Goal: Task Accomplishment & Management: Complete application form

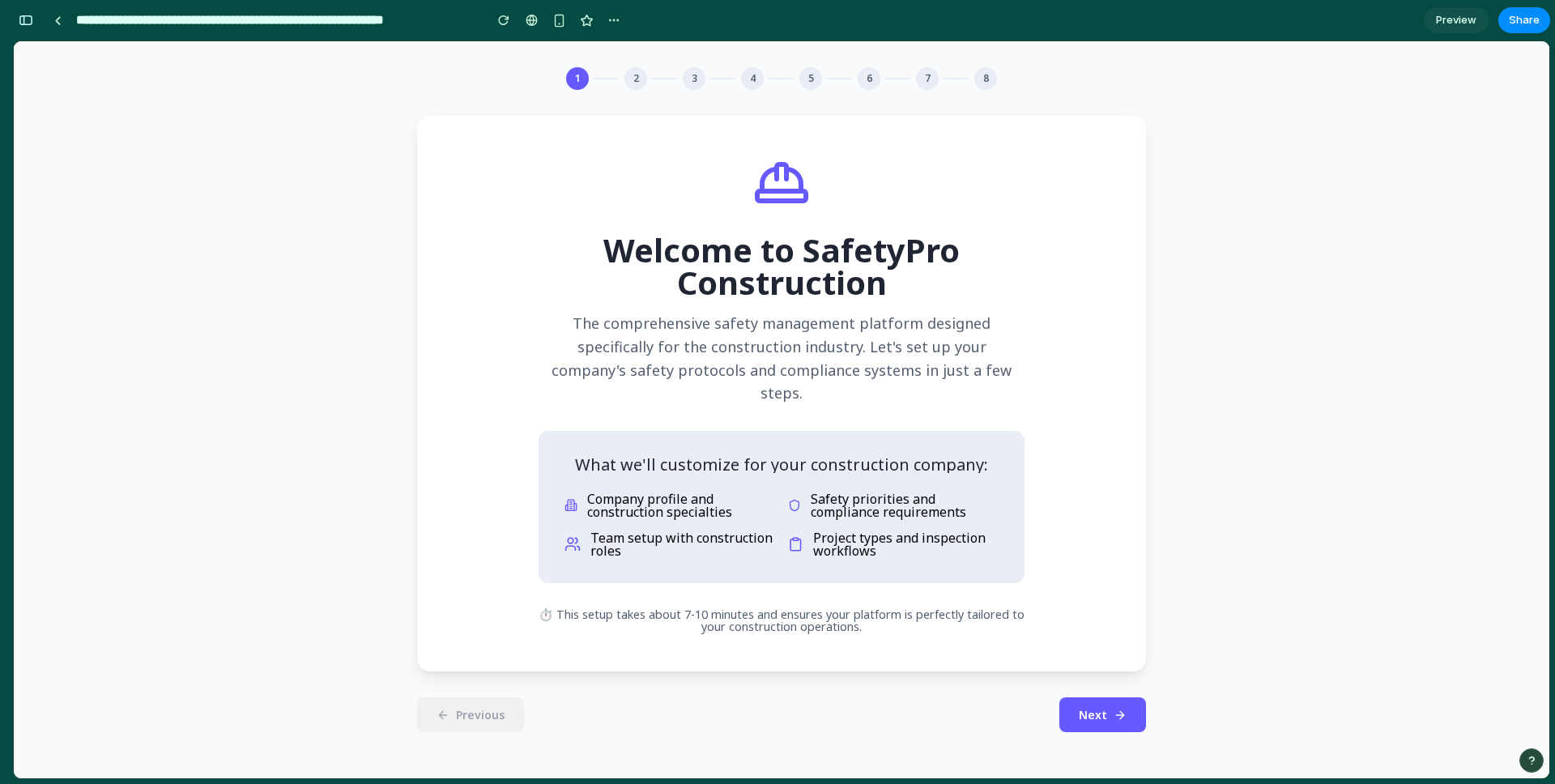
scroll to position [6510, 0]
click at [314, 495] on div "1 2 3 4 5 6 7 8 Welcome to SafetyPro Construction The comprehensive safety mana…" at bounding box center [782, 409] width 1535 height 737
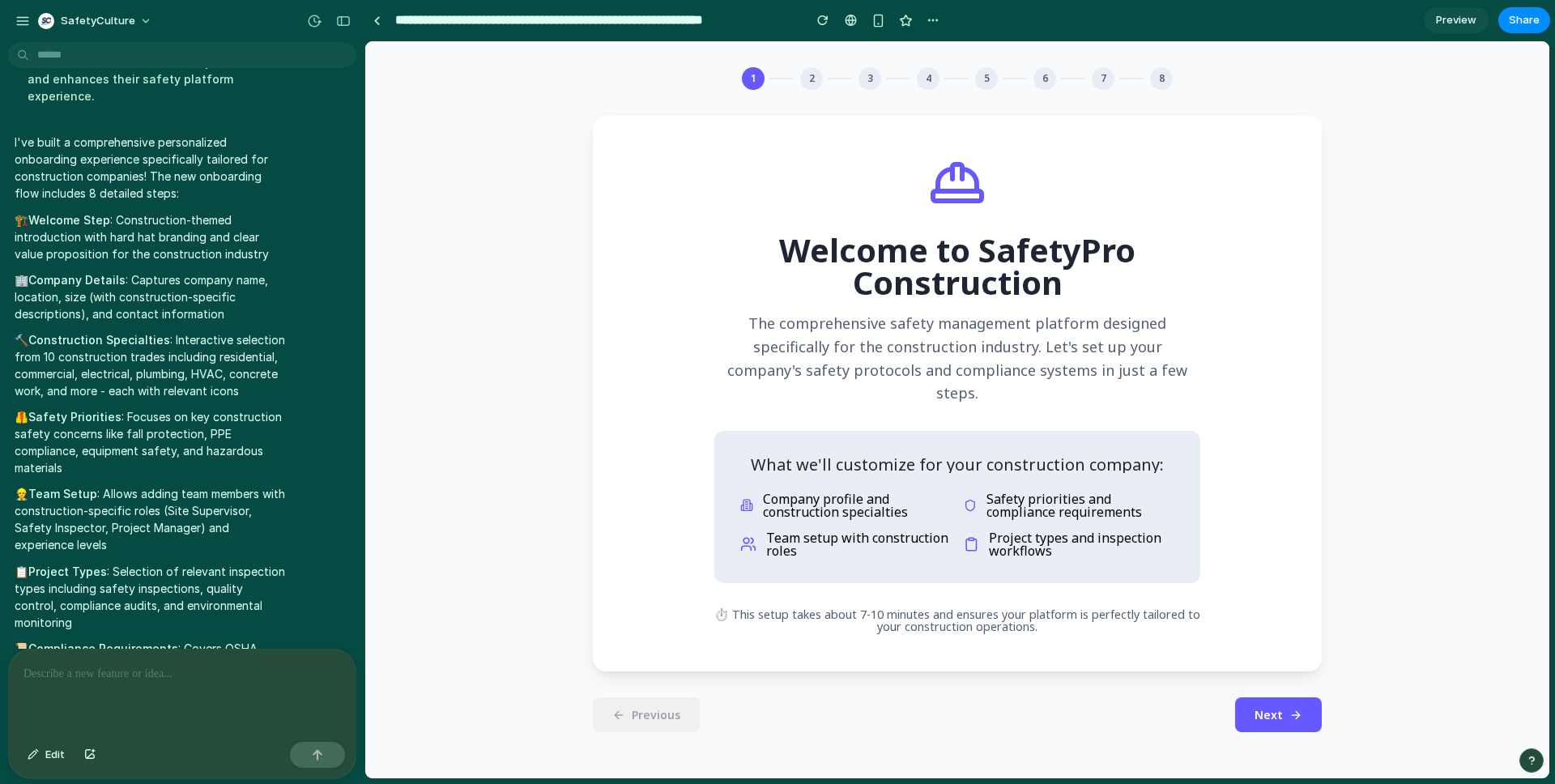
scroll to position [2715, 0]
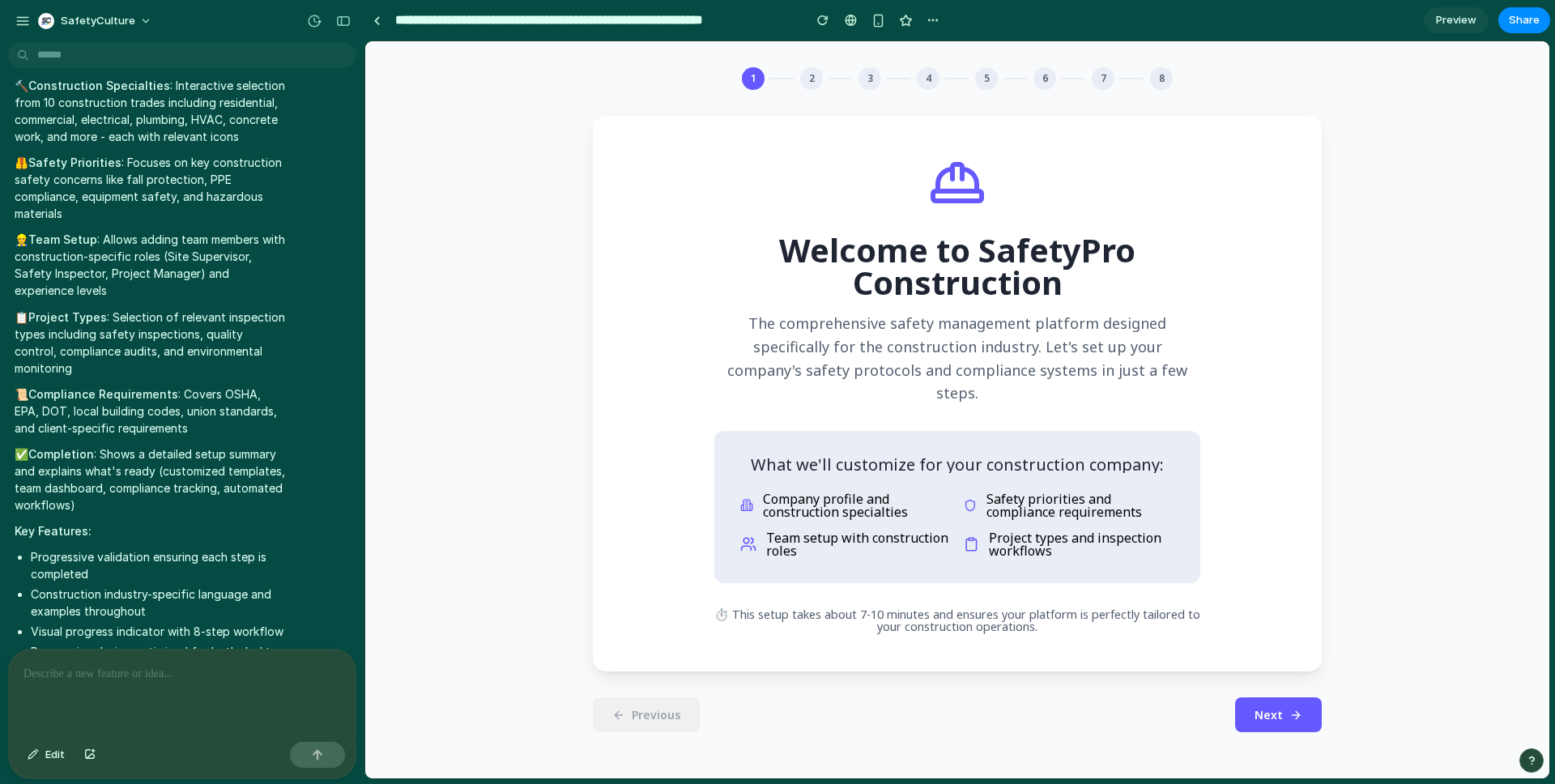
click at [1254, 697] on button "Next" at bounding box center [1278, 714] width 87 height 35
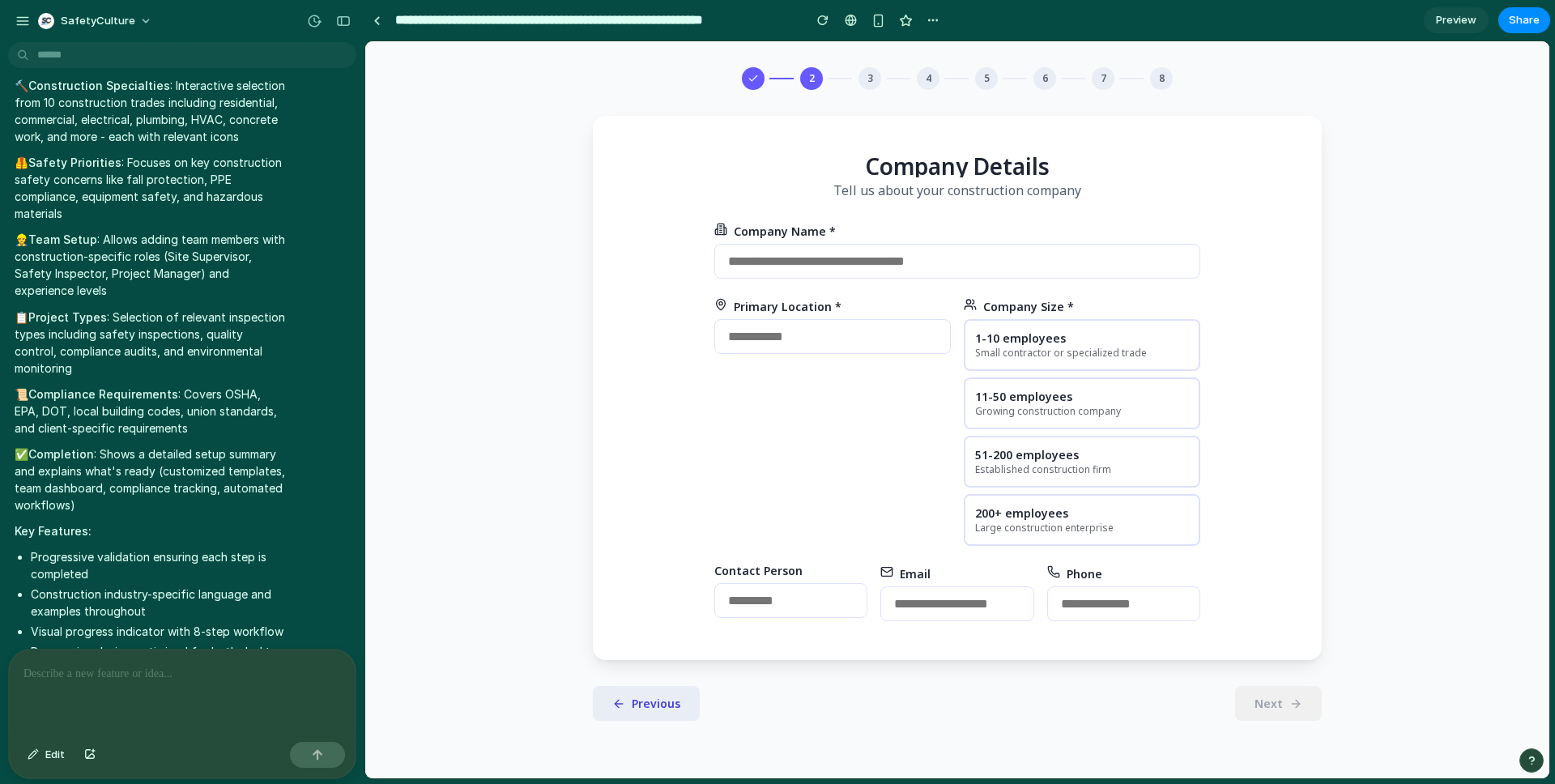
click at [893, 354] on input "text" at bounding box center [832, 336] width 237 height 35
type input "******"
click at [1057, 359] on div "Small contractor or specialized trade" at bounding box center [1082, 353] width 214 height 14
click at [979, 264] on input "text" at bounding box center [958, 261] width 486 height 35
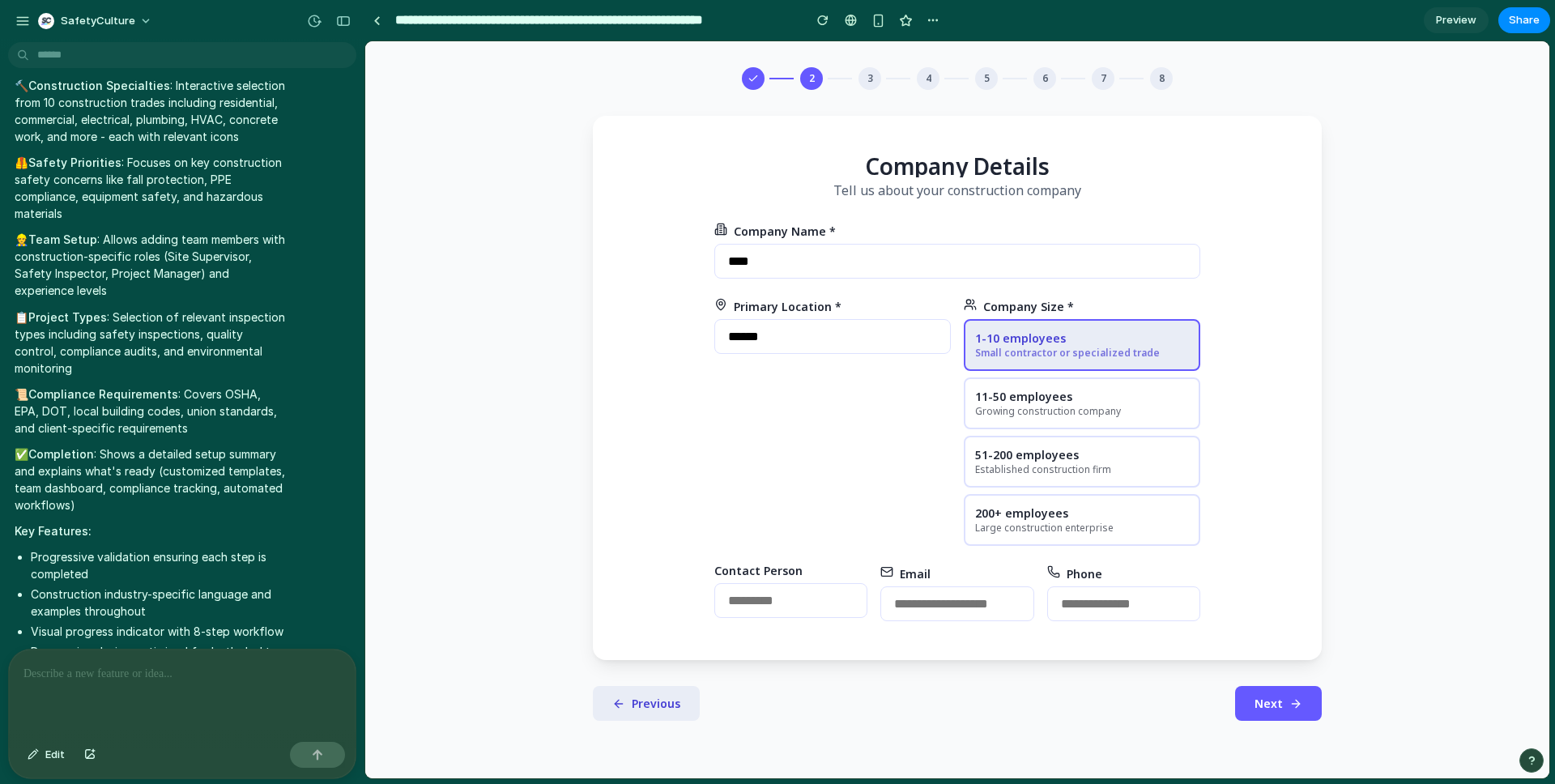
type input "****"
click at [1278, 701] on span "Next" at bounding box center [1269, 703] width 29 height 16
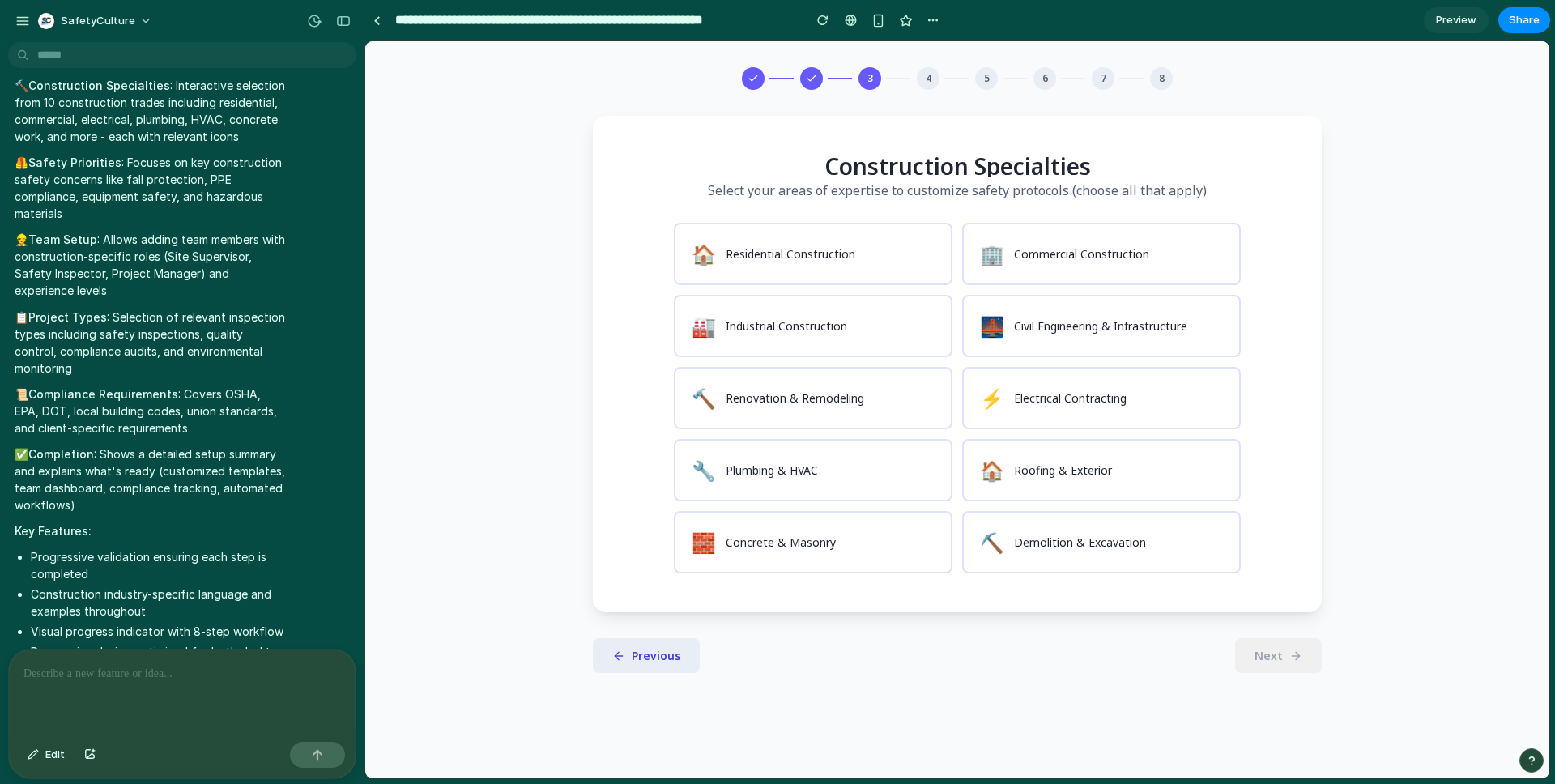
click at [1102, 417] on button "⚡ Electrical Contracting" at bounding box center [1102, 398] width 278 height 62
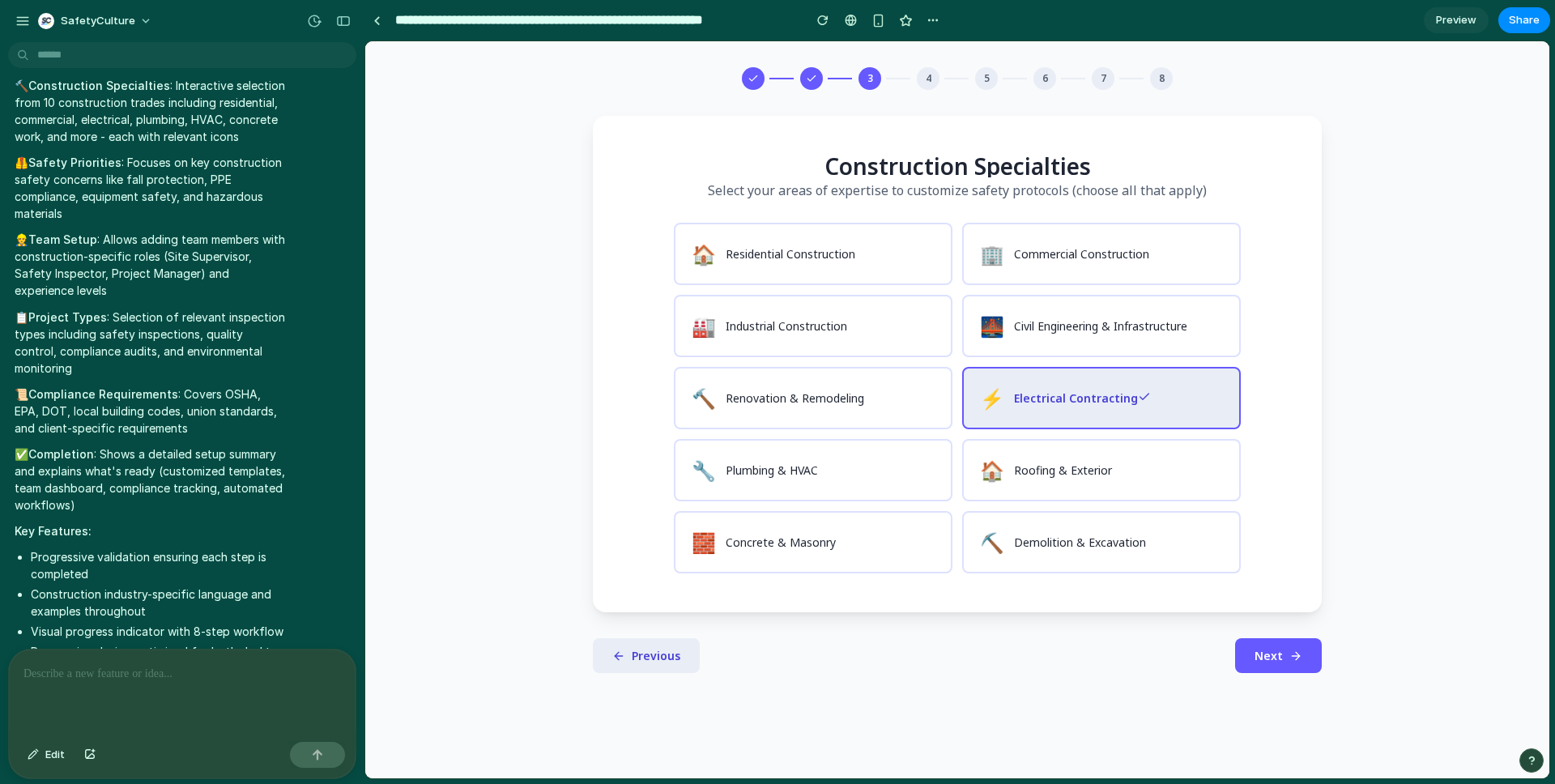
click at [800, 288] on div "🏠 Residential Construction 🏢 Commercial Construction 🏭 Industrial Construction …" at bounding box center [957, 398] width 567 height 351
click at [803, 299] on button "🏭 Industrial Construction" at bounding box center [813, 326] width 278 height 62
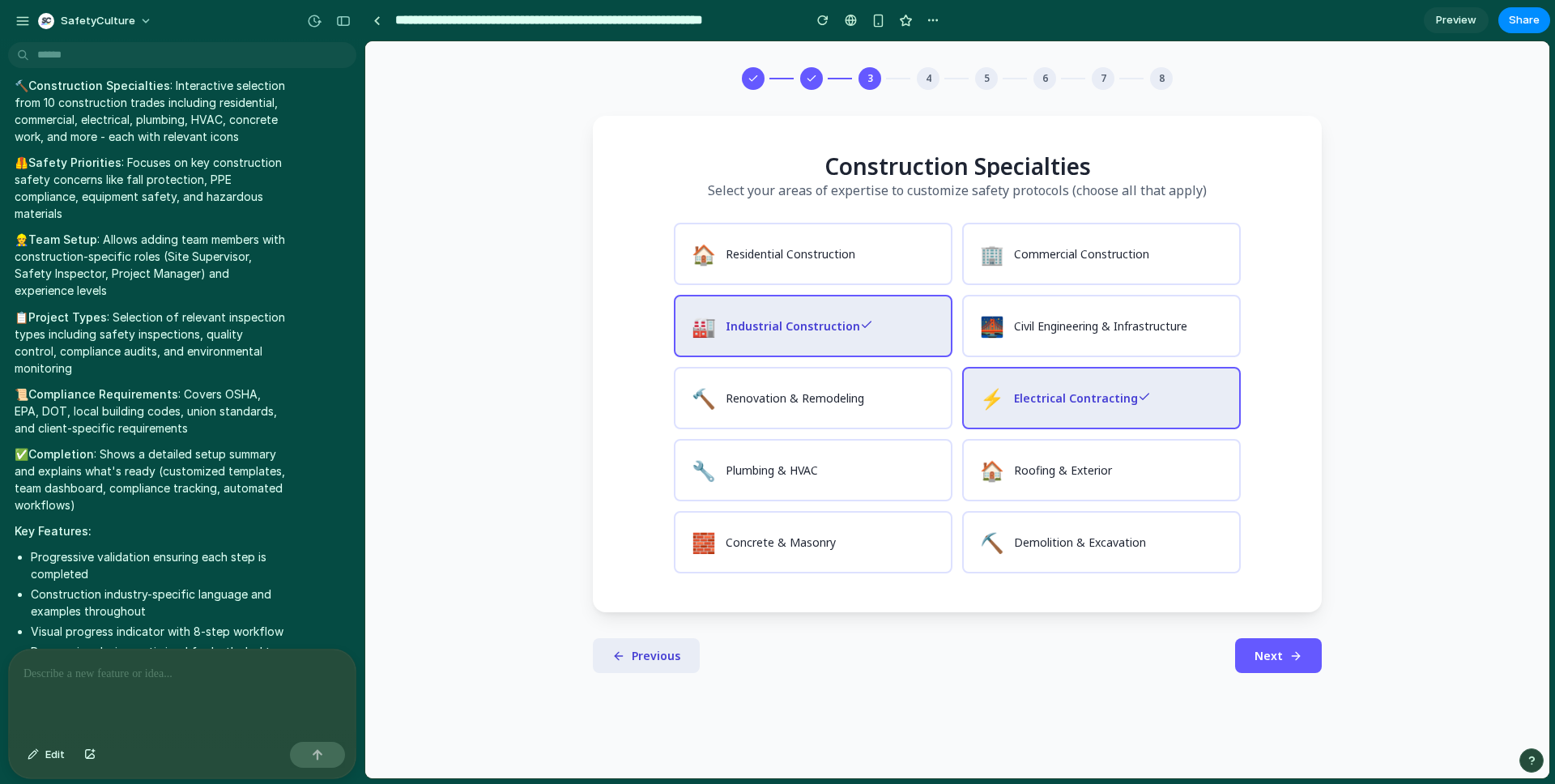
click at [1277, 645] on button "Next" at bounding box center [1278, 656] width 87 height 35
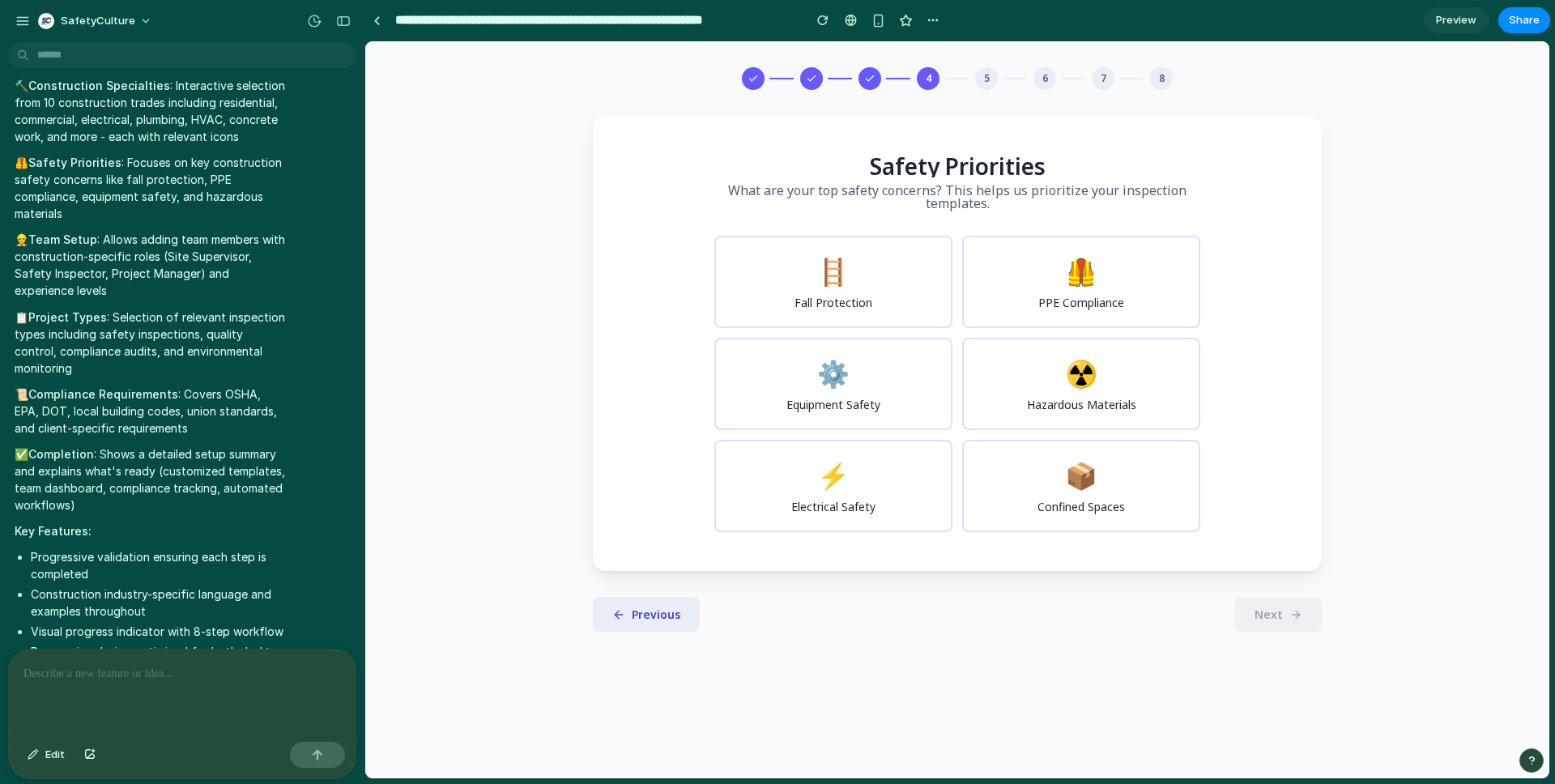
click at [835, 462] on span "⚡" at bounding box center [834, 475] width 33 height 35
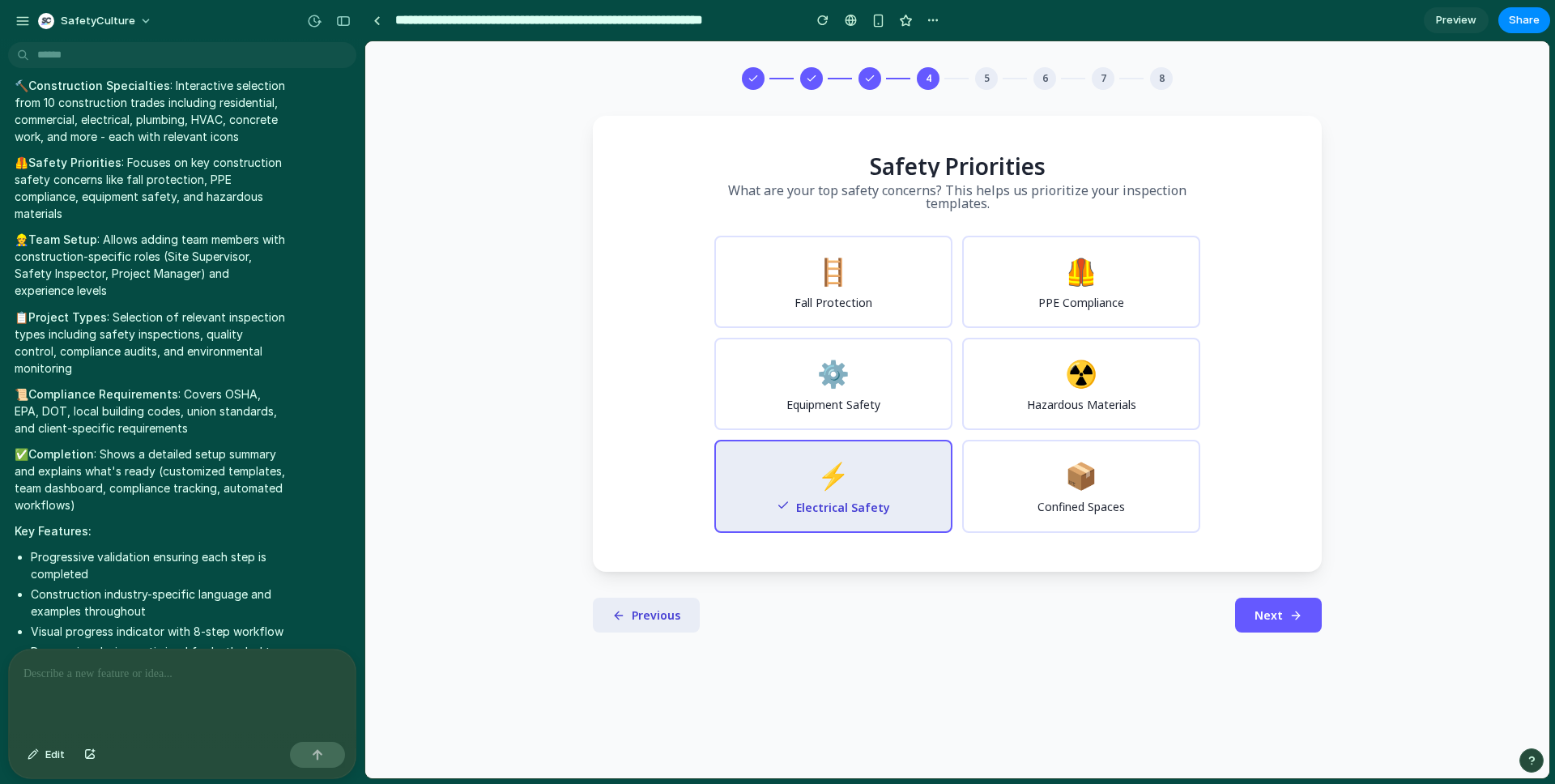
click at [1267, 629] on button "Next" at bounding box center [1278, 615] width 87 height 35
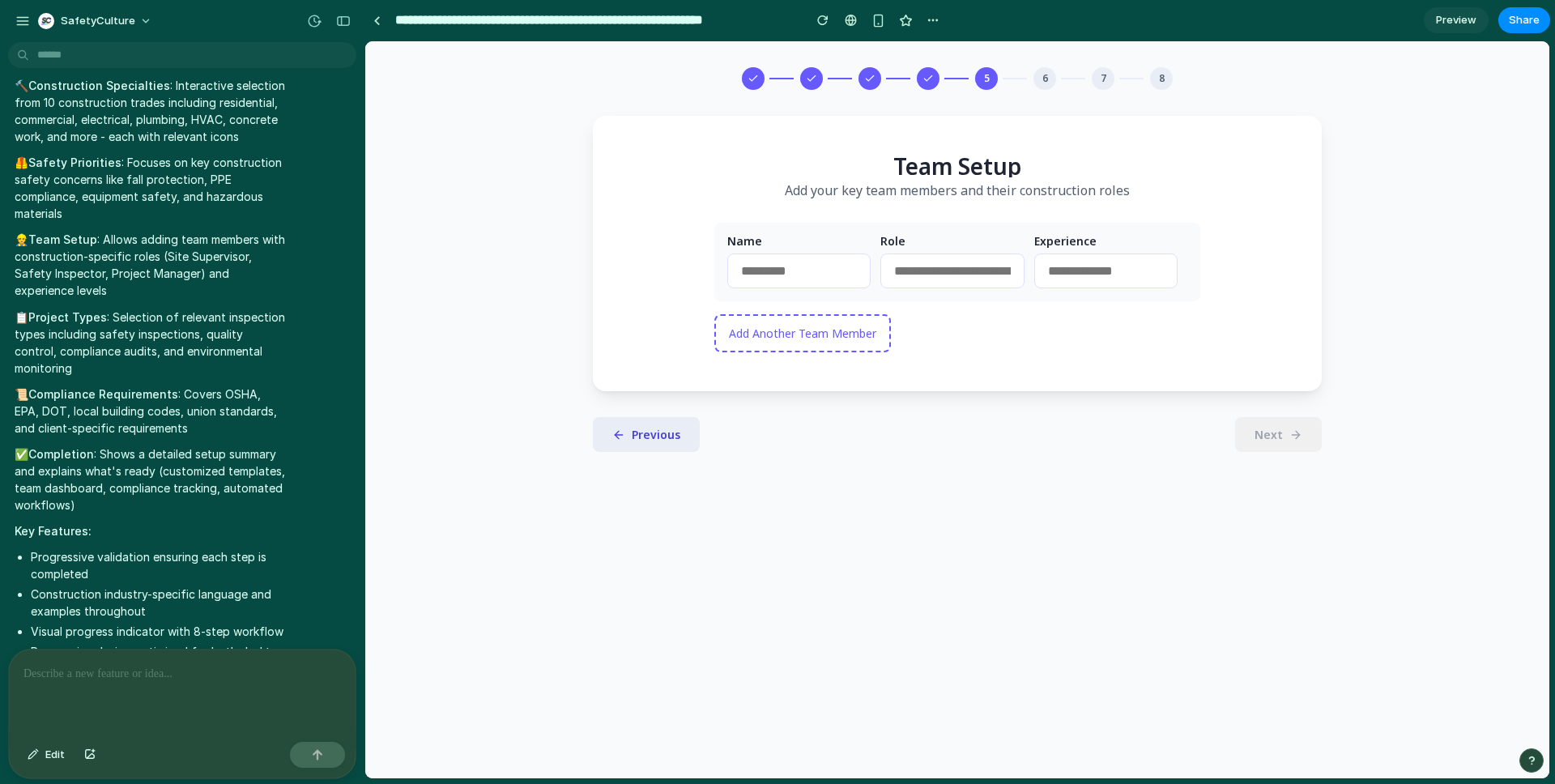
click at [841, 351] on button "Add Another Team Member" at bounding box center [803, 333] width 177 height 38
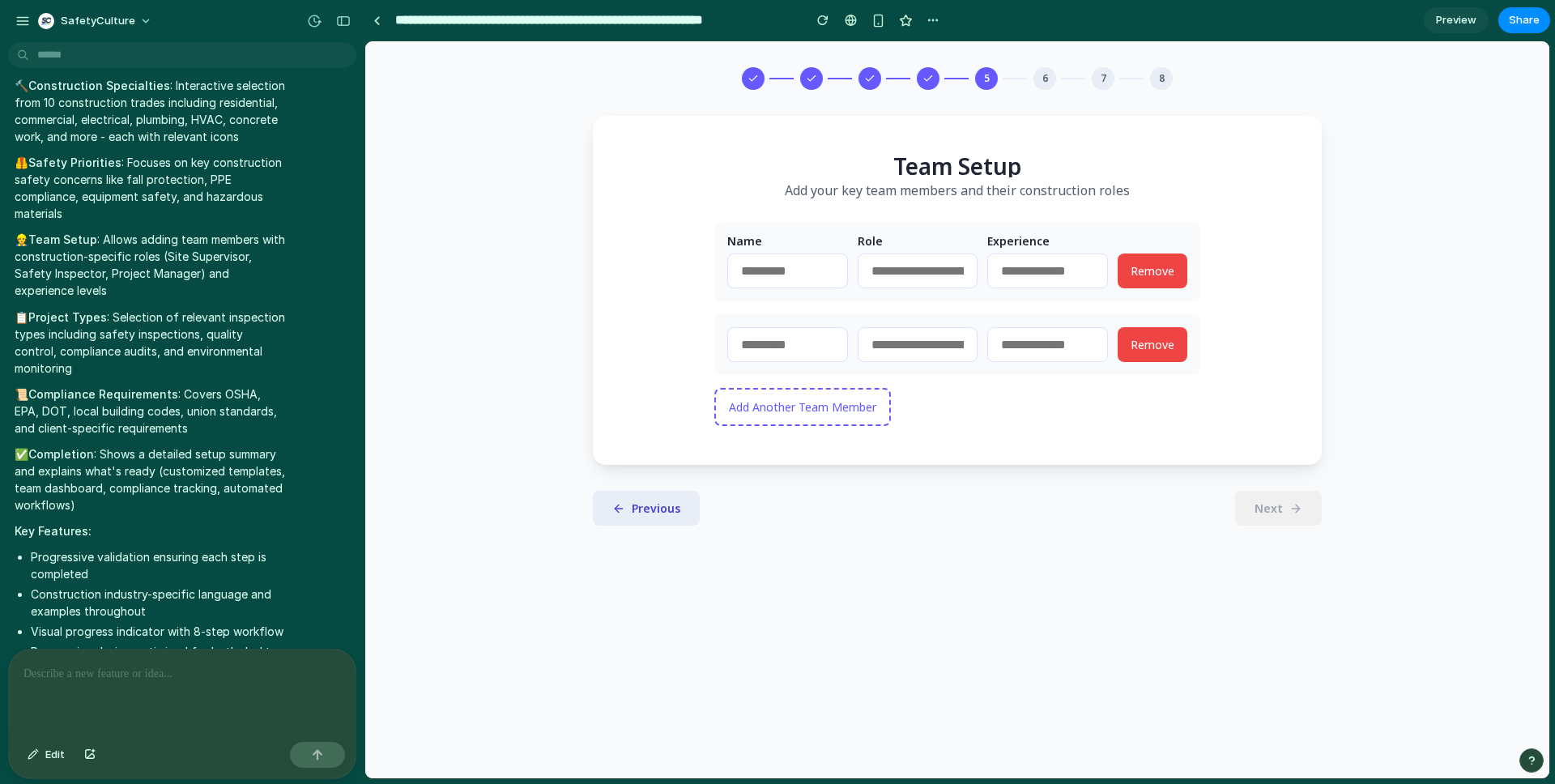
click at [837, 425] on button "Add Another Team Member" at bounding box center [803, 407] width 177 height 38
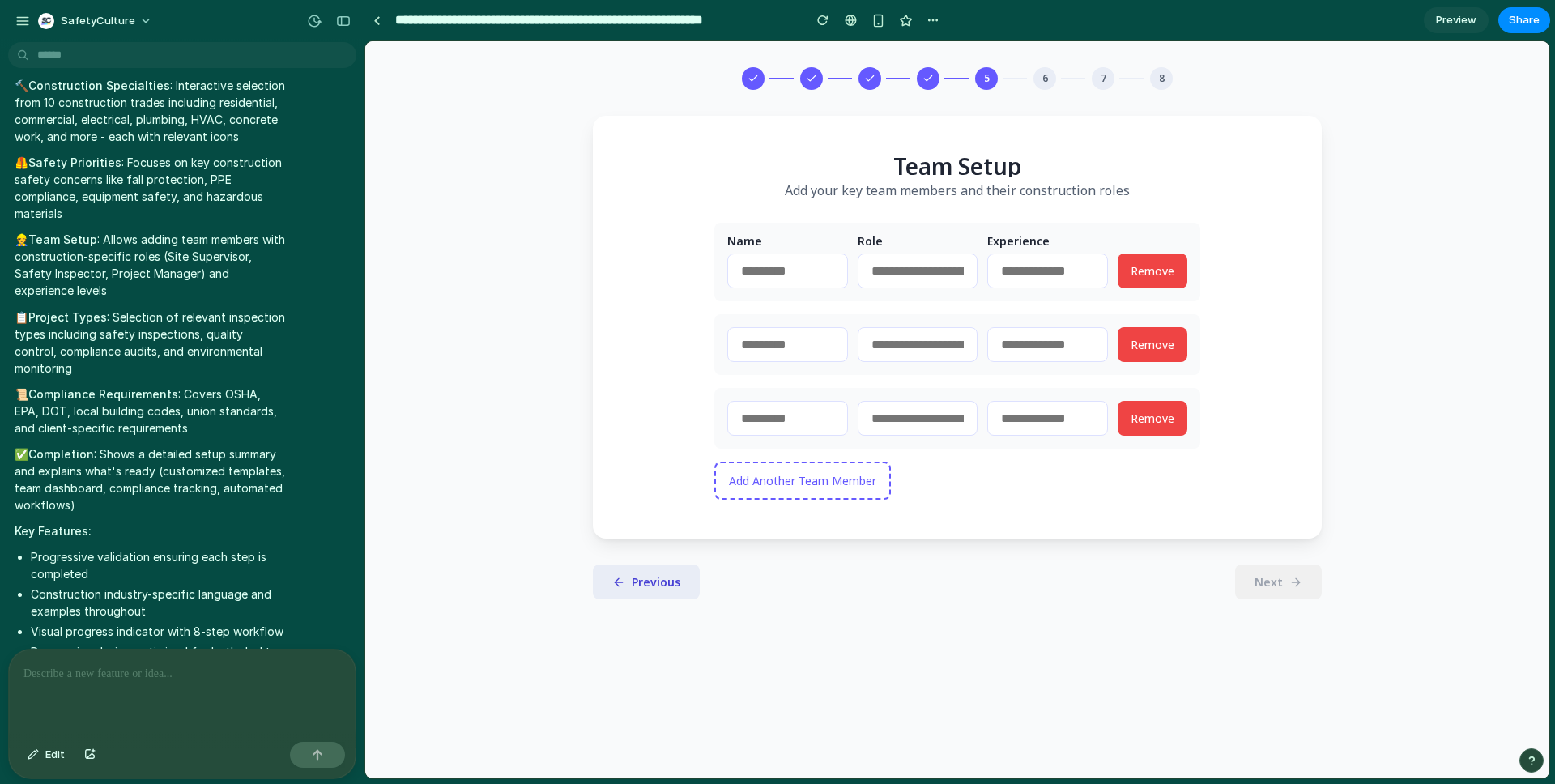
click at [1151, 426] on span "Remove" at bounding box center [1152, 418] width 43 height 16
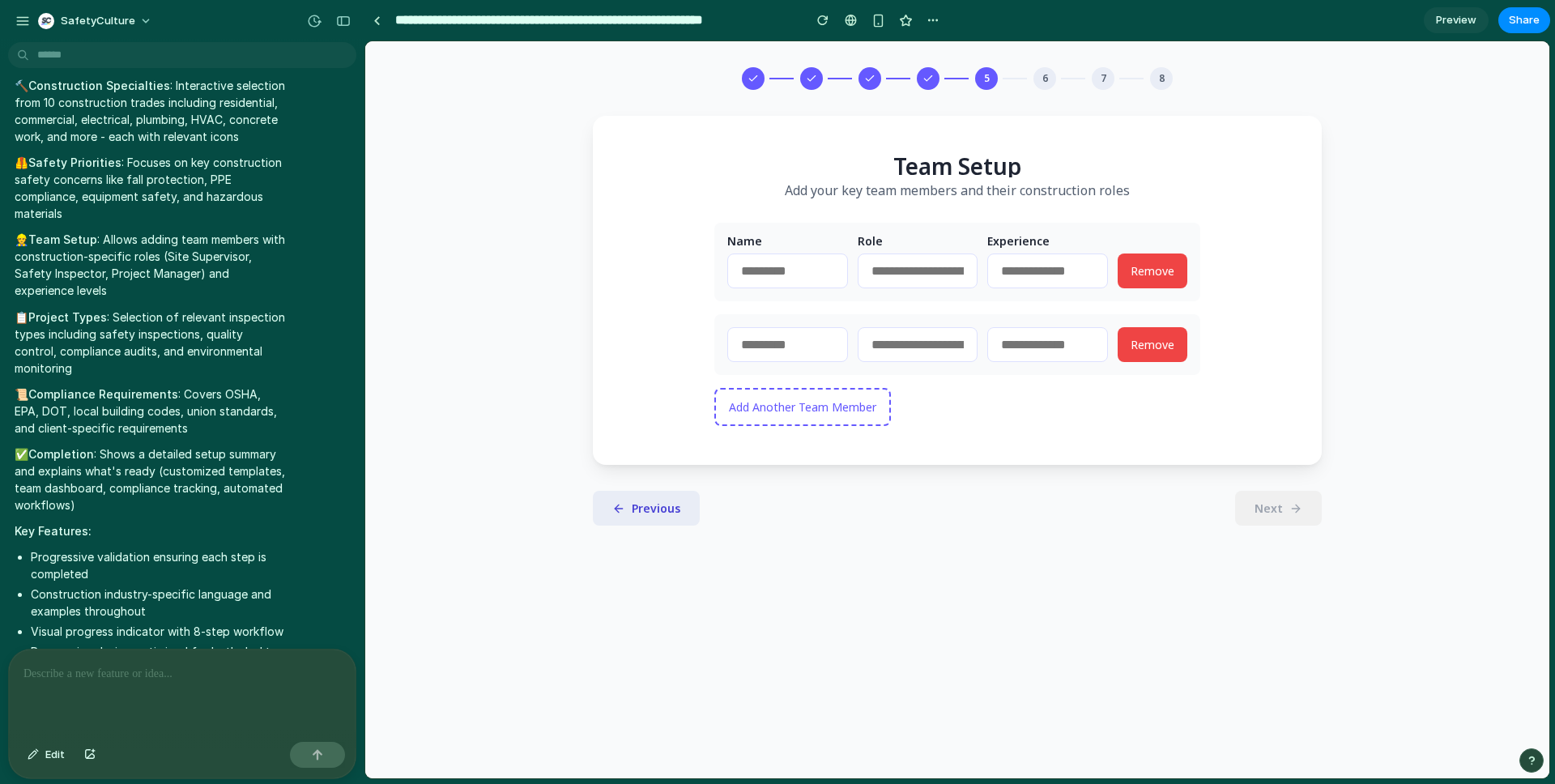
click at [1155, 351] on span "Remove" at bounding box center [1152, 345] width 43 height 16
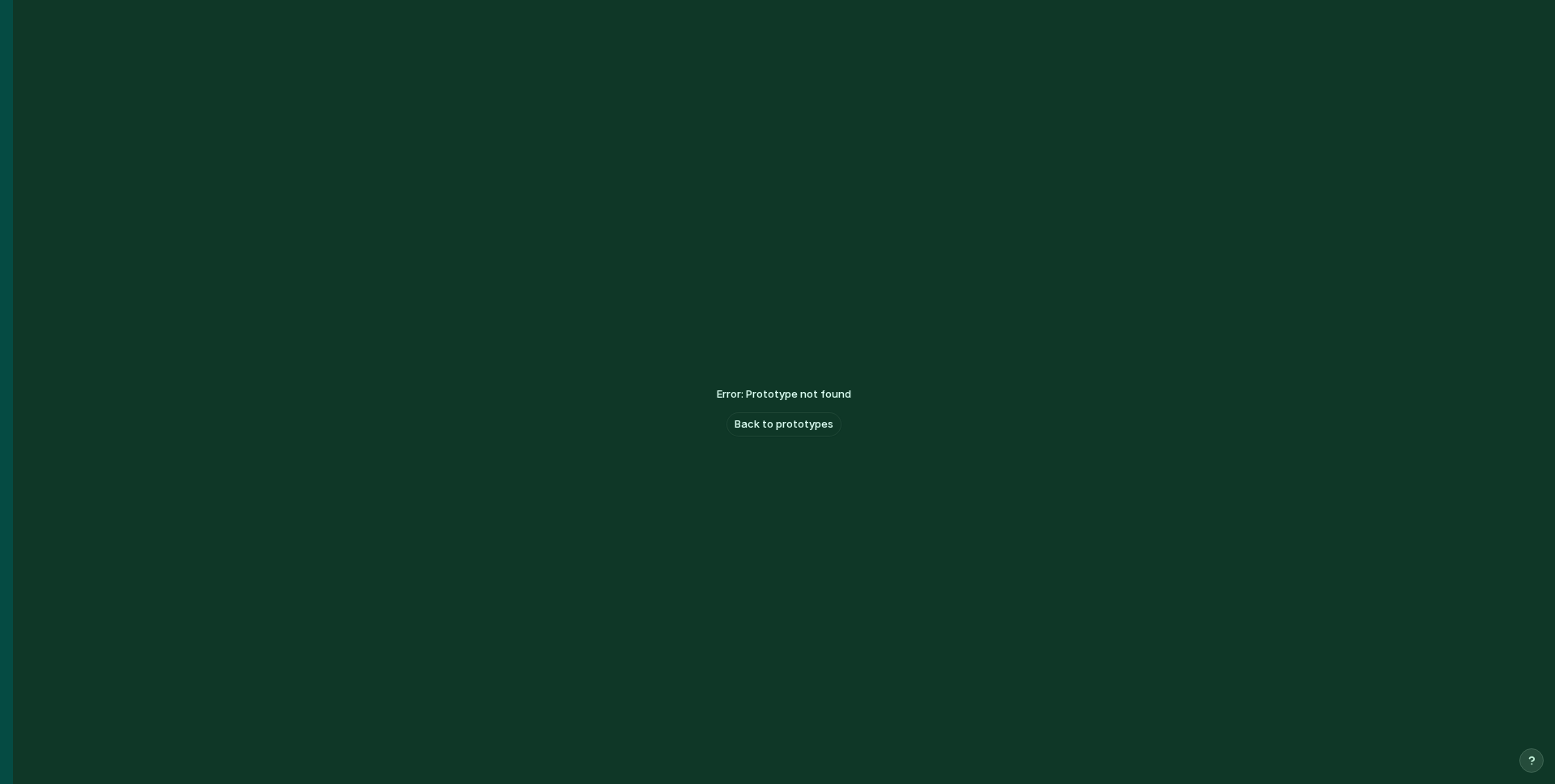
scroll to position [0, 15]
click at [822, 385] on span "Back to prototypes" at bounding box center [784, 385] width 99 height 16
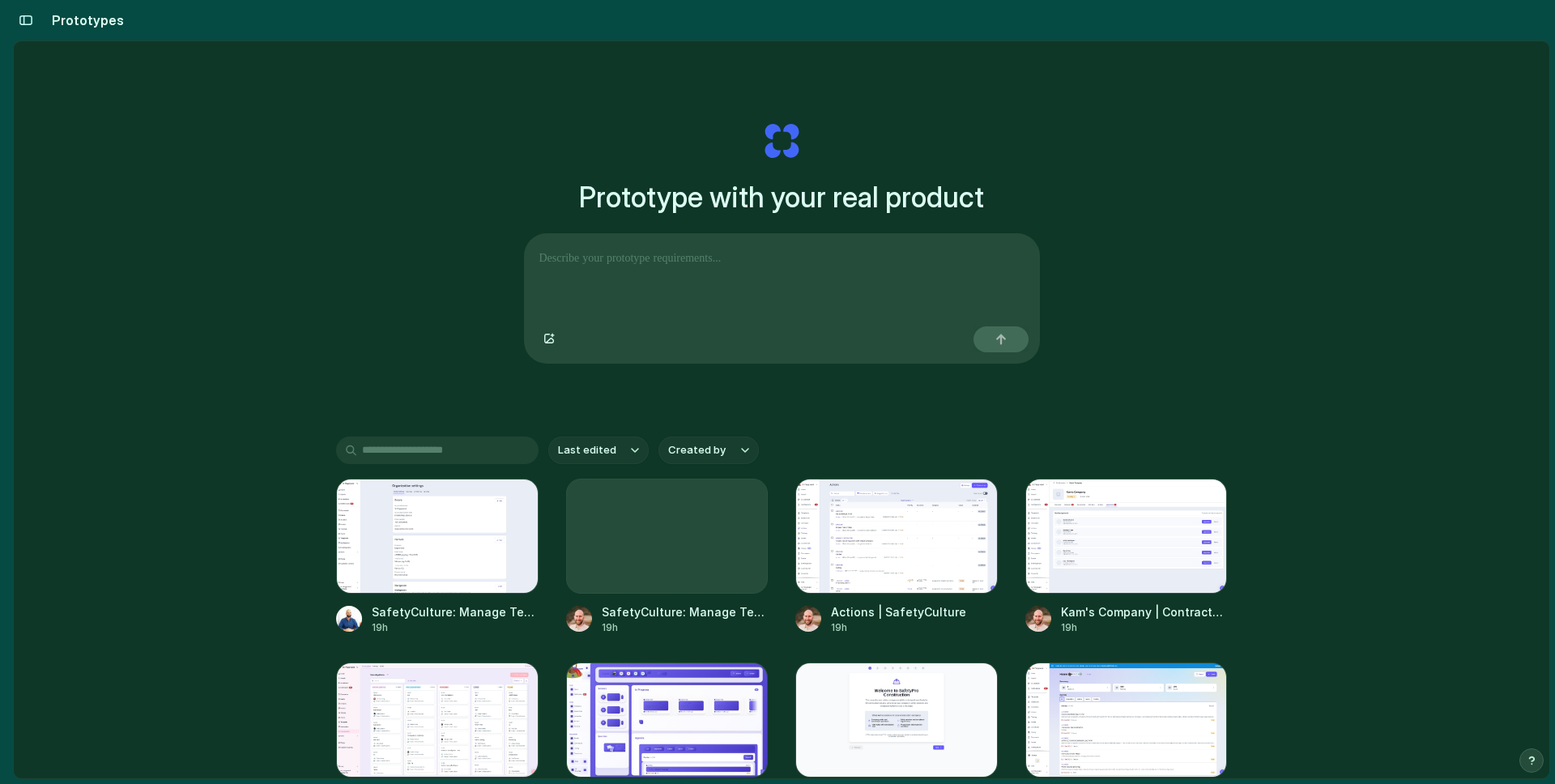
click at [1116, 179] on div "Prototype with your real product Clone web app Clone screenshot Start from exis…" at bounding box center [782, 452] width 1535 height 822
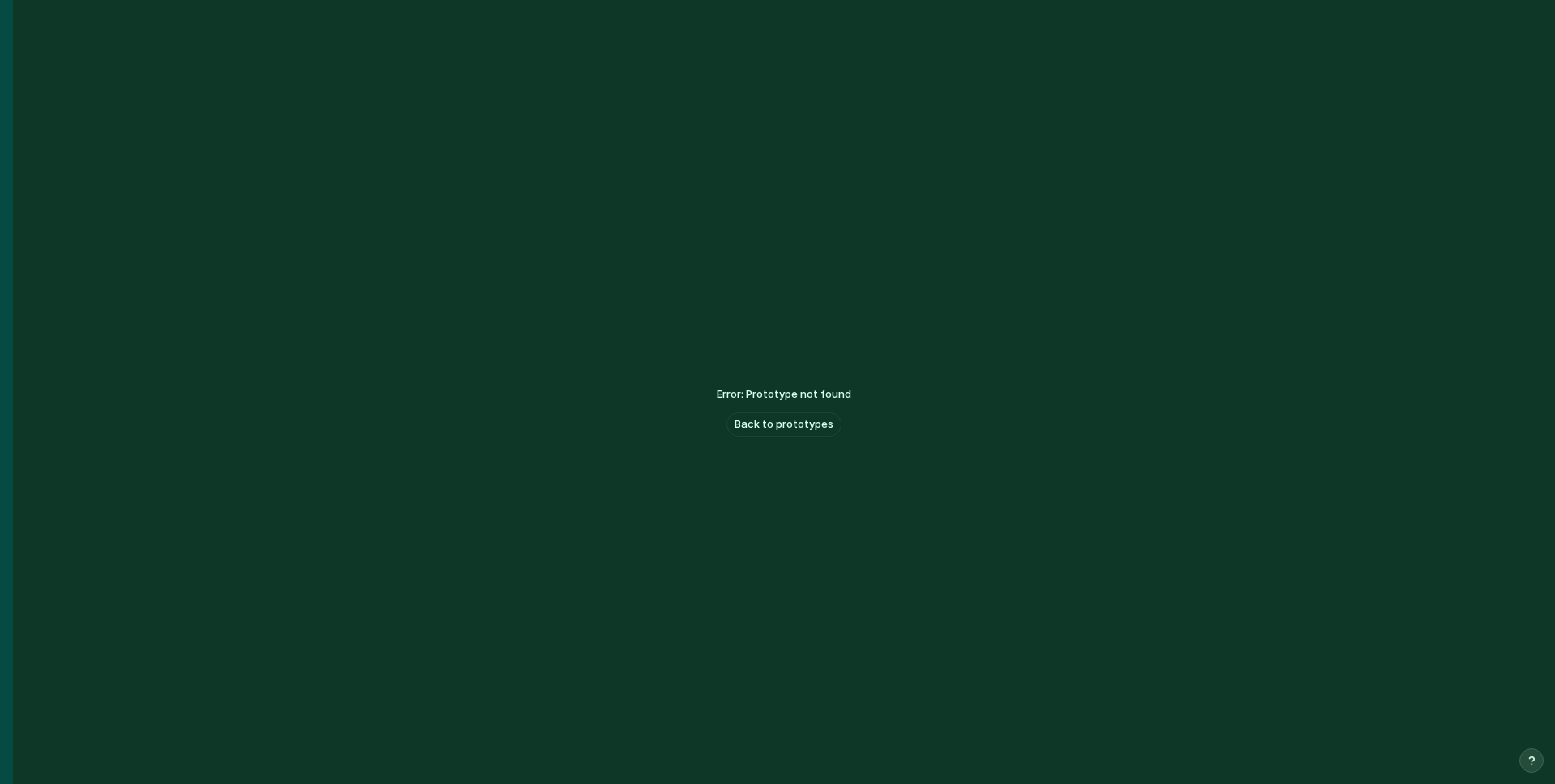
scroll to position [0, 15]
click at [813, 390] on span "Back to prototypes" at bounding box center [784, 385] width 99 height 16
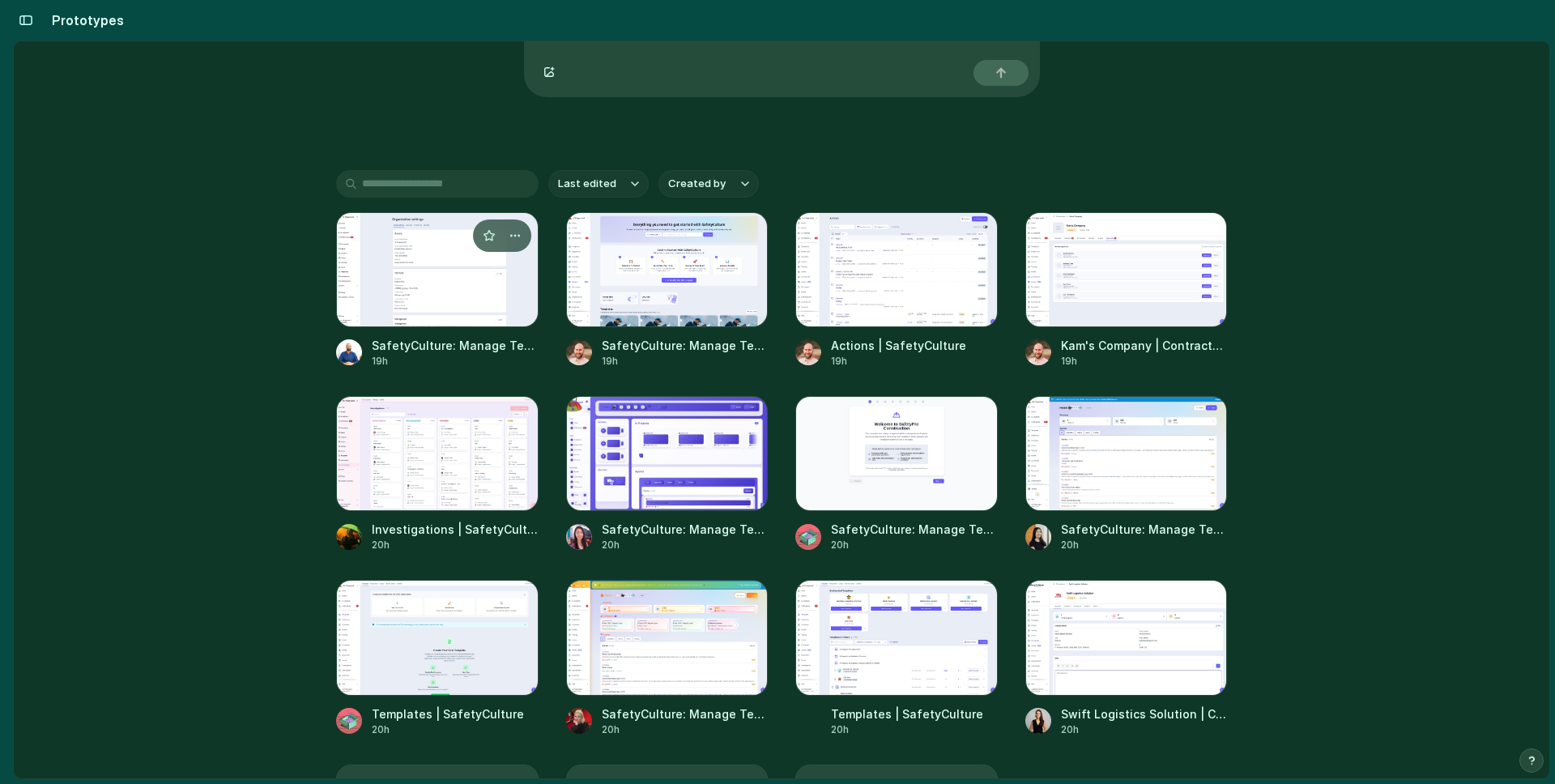
scroll to position [511, 0]
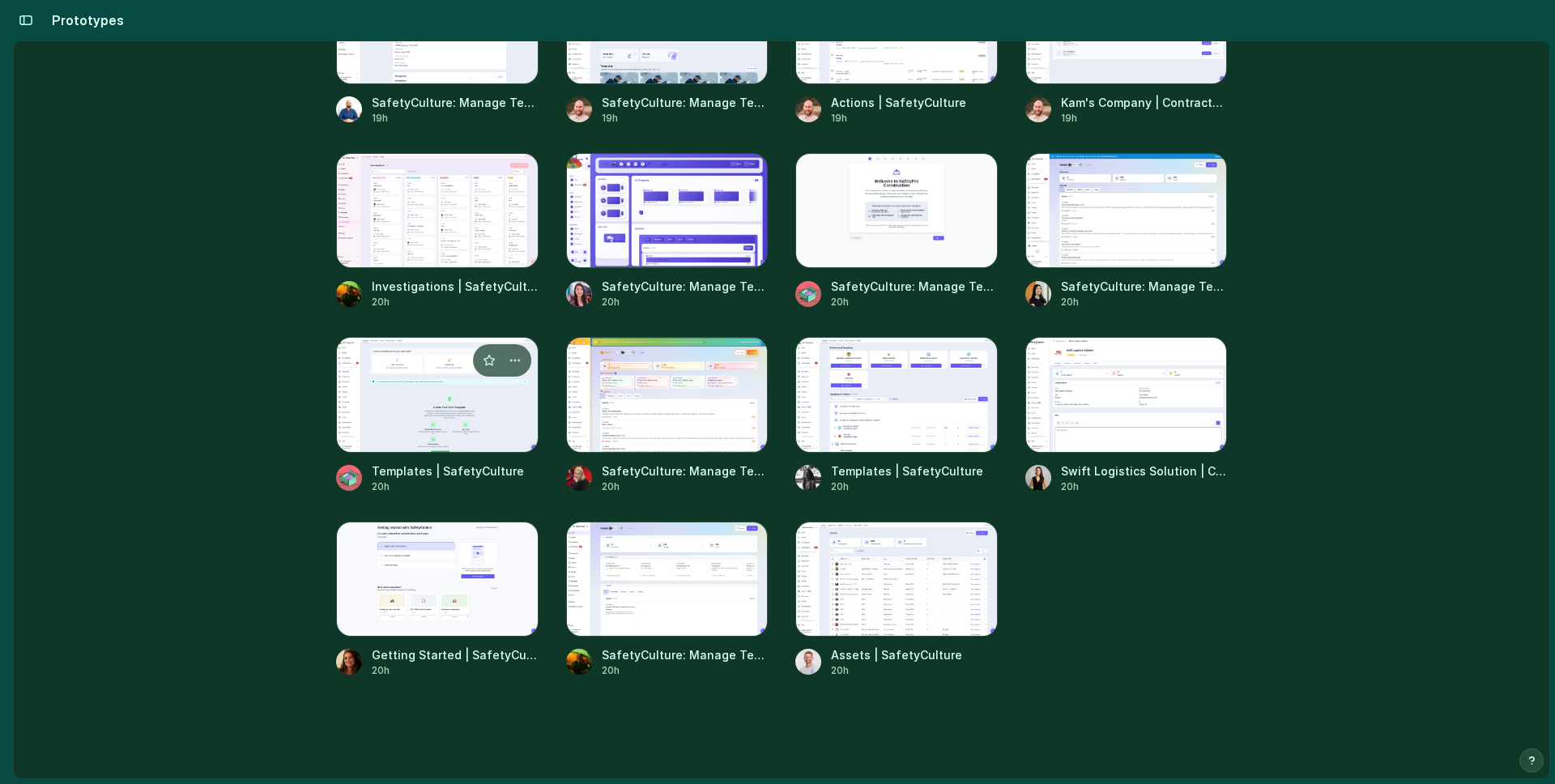
click at [405, 399] on div at bounding box center [437, 394] width 202 height 115
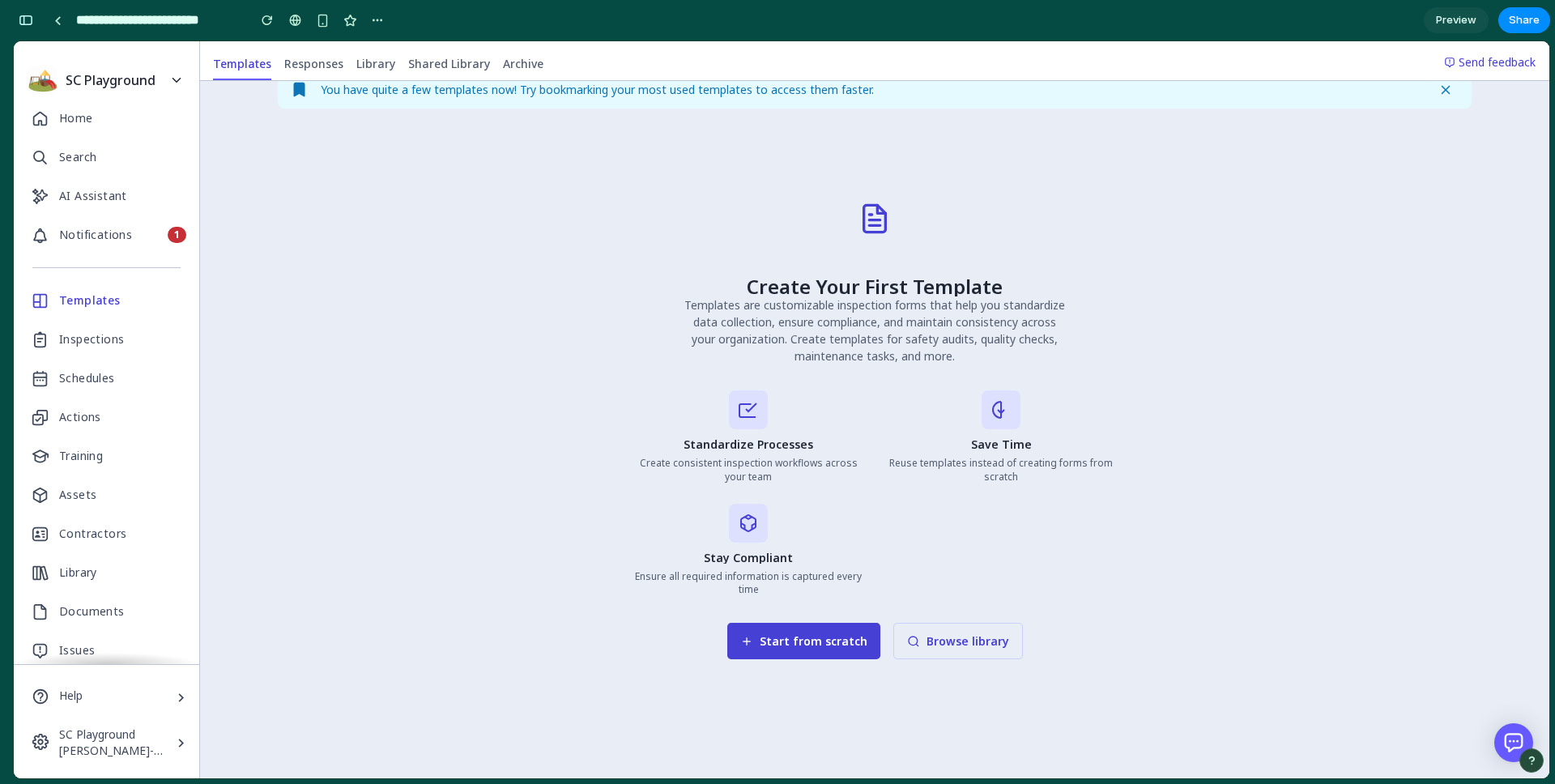
scroll to position [312, 0]
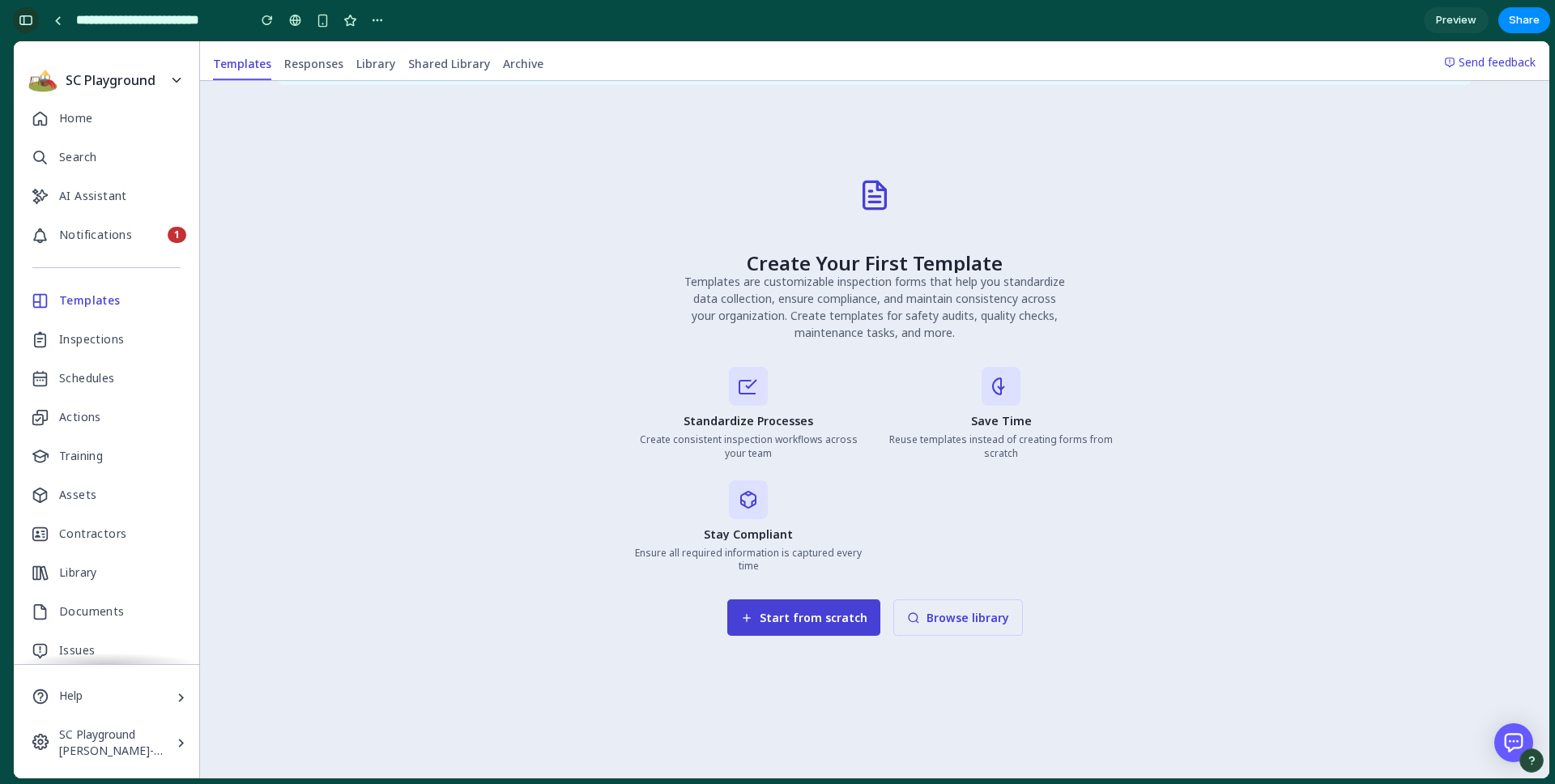
click at [19, 23] on div "button" at bounding box center [26, 20] width 15 height 11
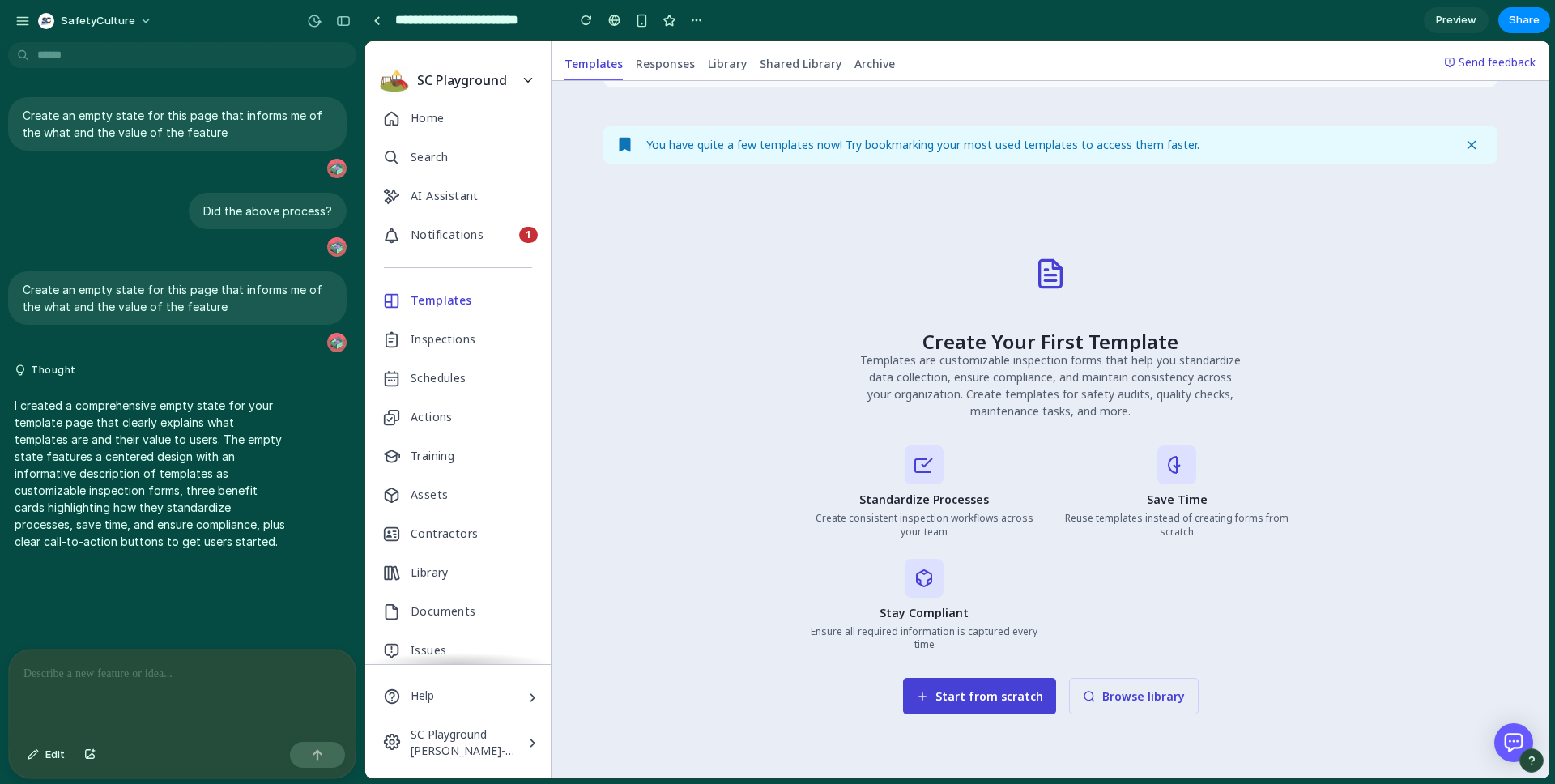
scroll to position [329, 0]
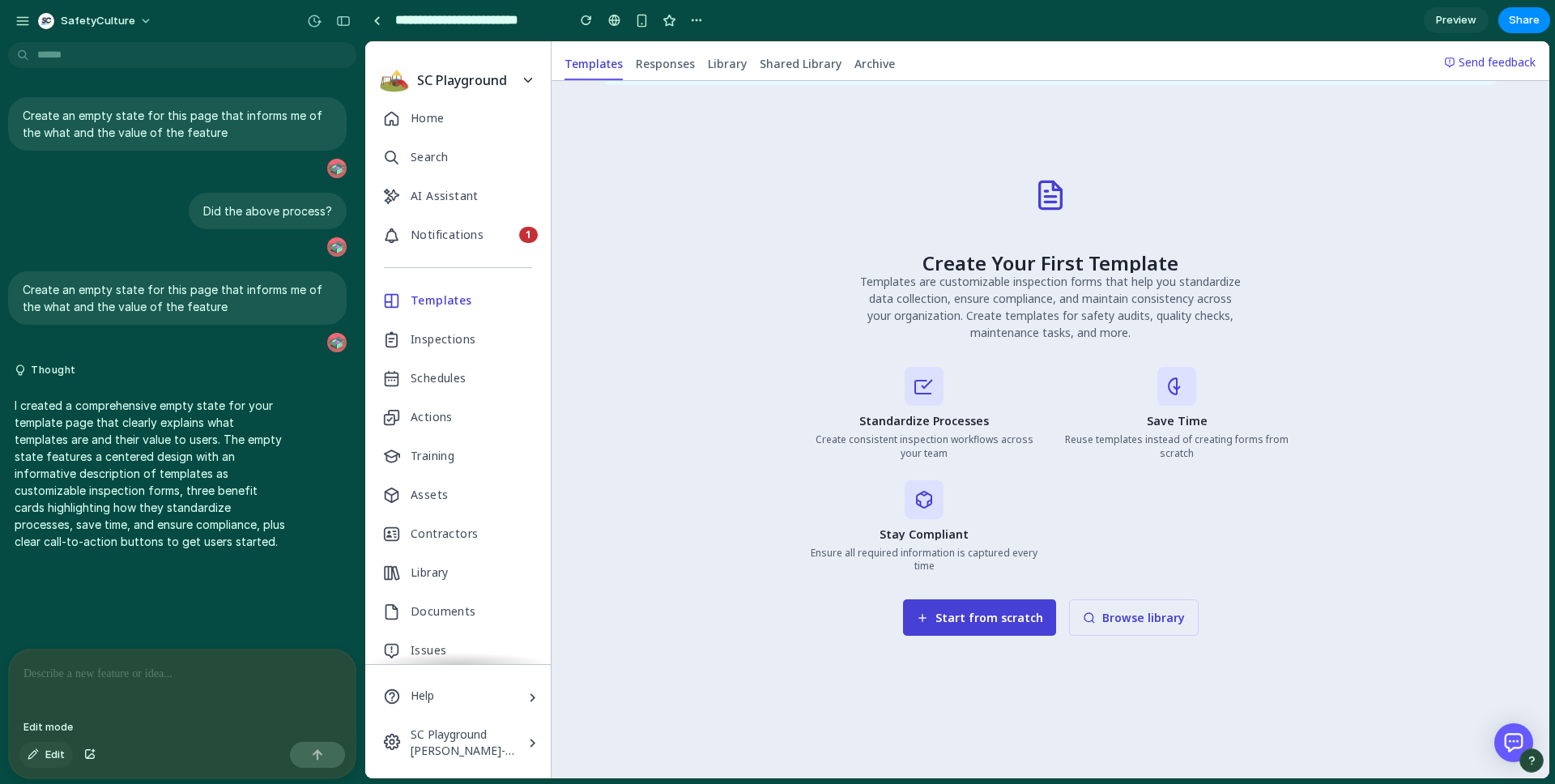
click at [61, 759] on span "Edit" at bounding box center [55, 755] width 20 height 16
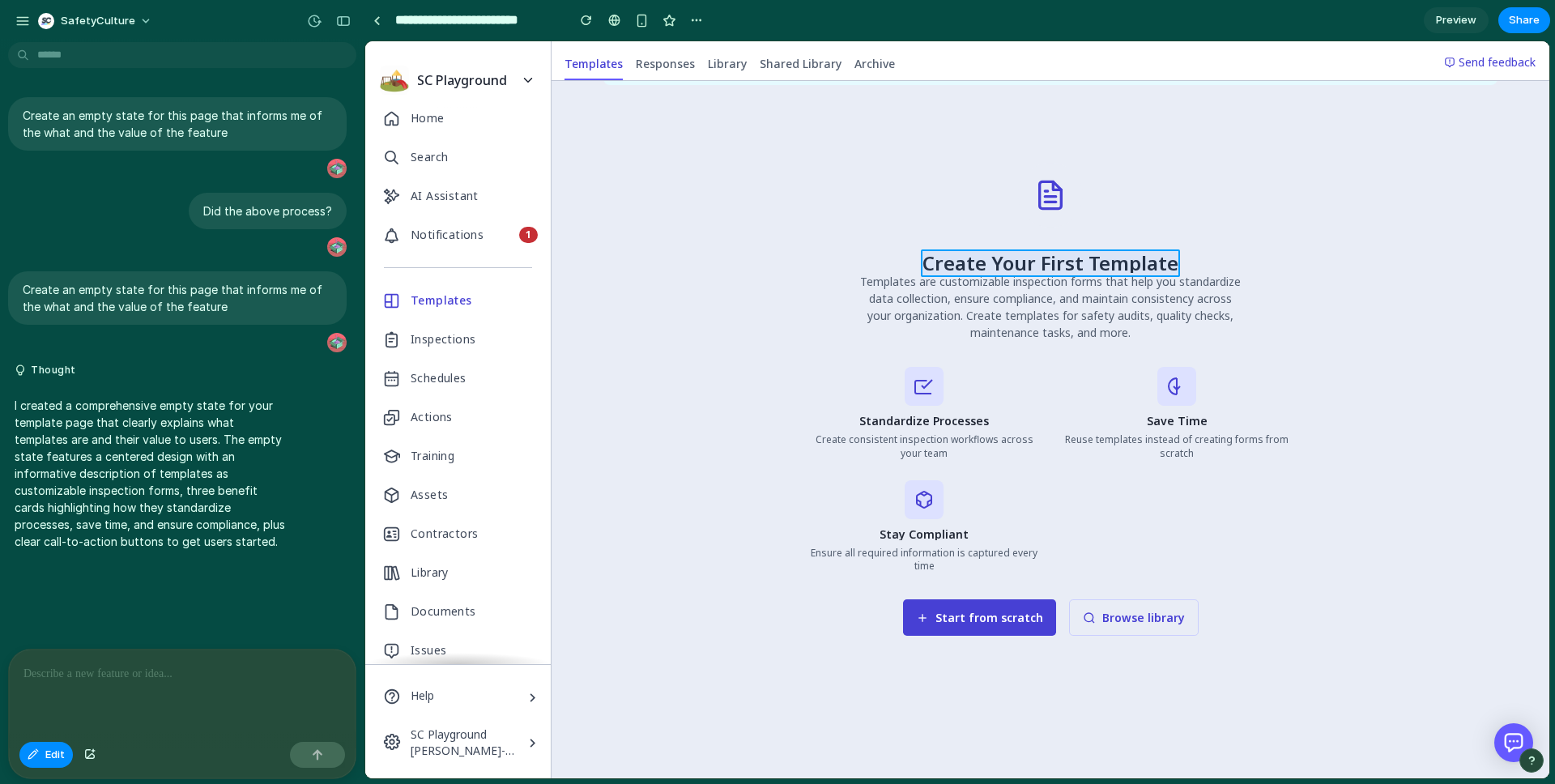
click at [1062, 255] on div at bounding box center [958, 410] width 1183 height 737
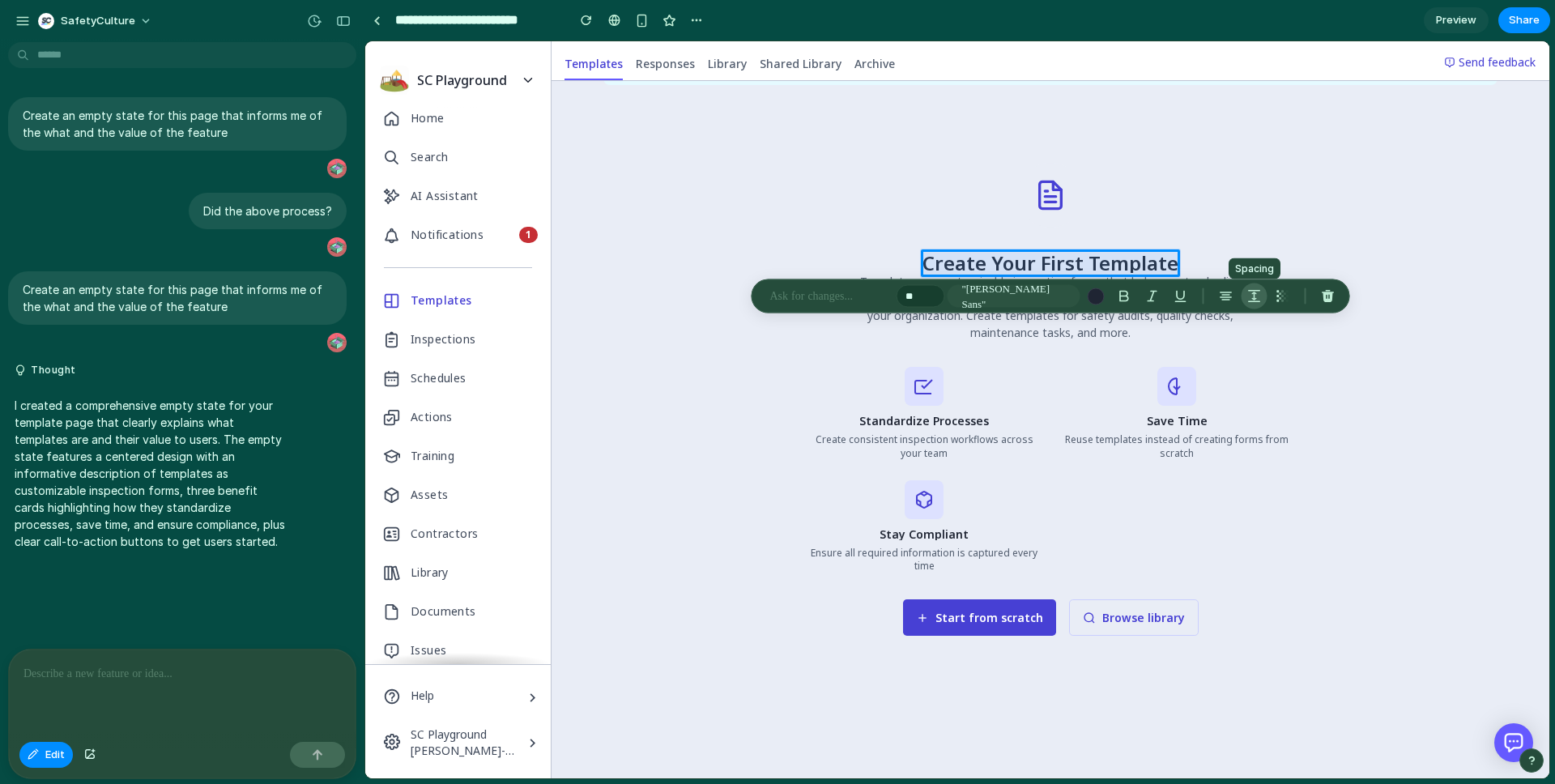
click at [1252, 301] on div "button" at bounding box center [1255, 296] width 15 height 15
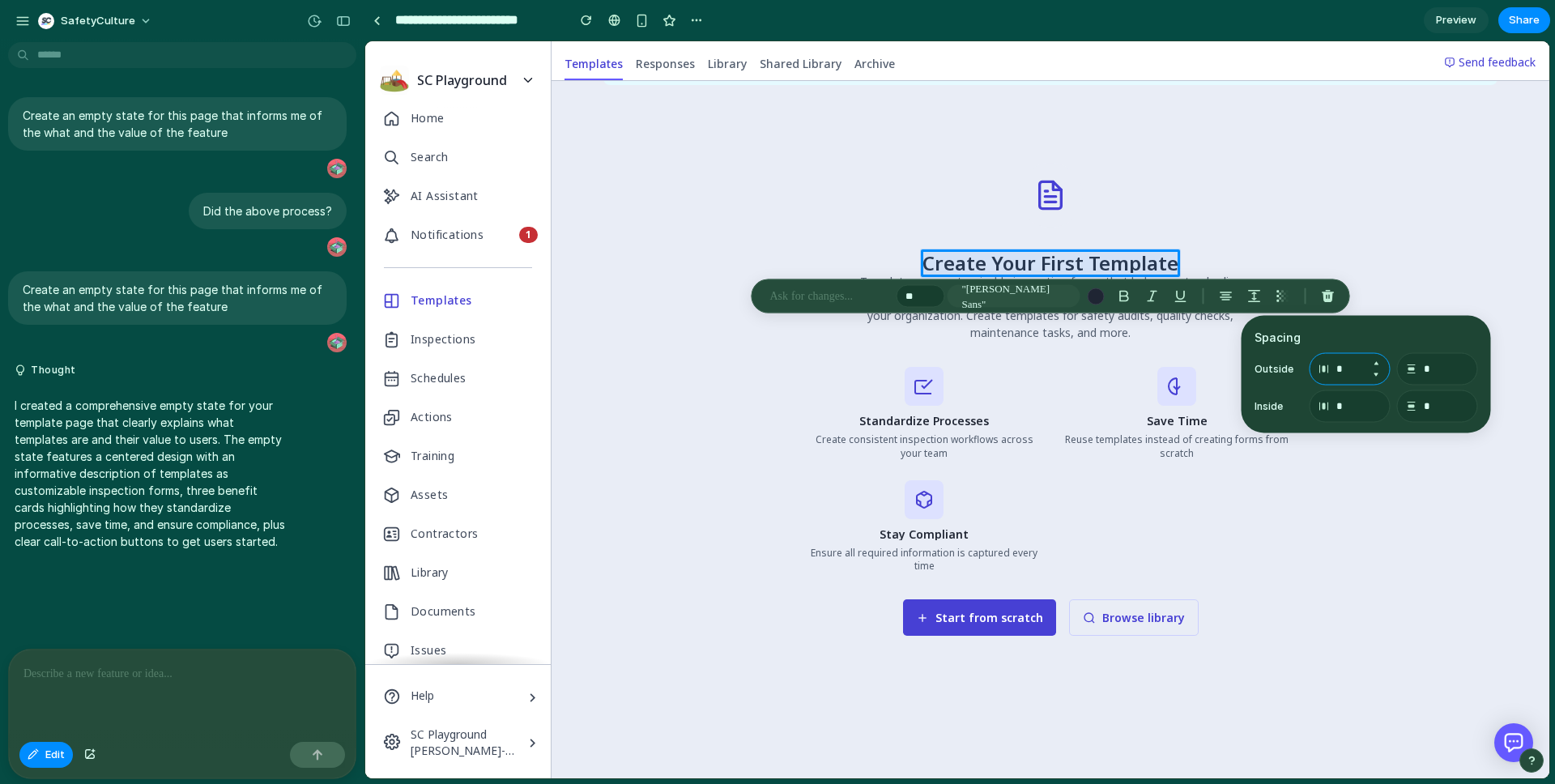
click at [1359, 370] on input "*" at bounding box center [1350, 369] width 81 height 33
type input "***"
click at [966, 297] on span ""[PERSON_NAME] Sans"" at bounding box center [1018, 295] width 112 height 32
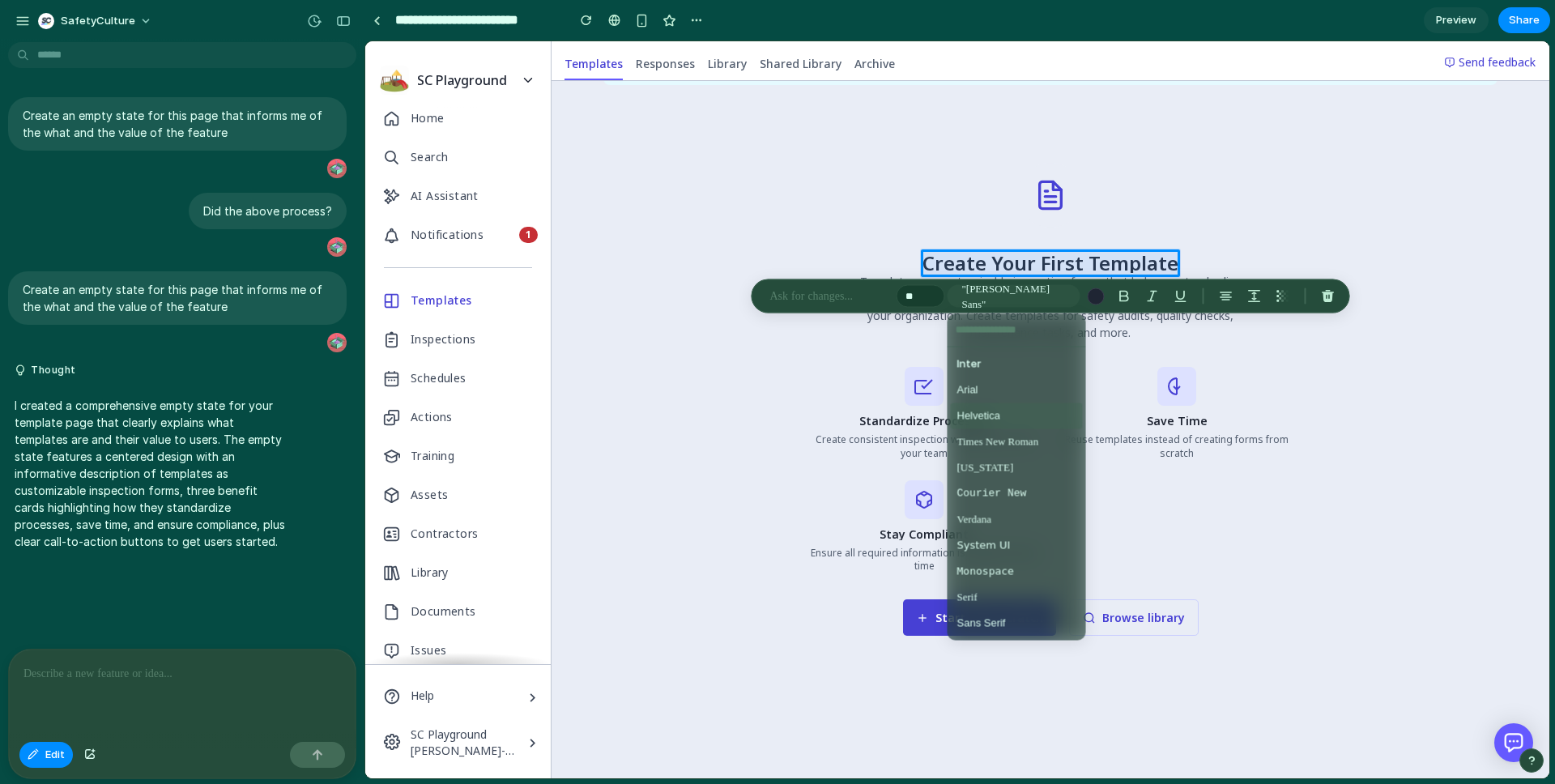
click at [984, 405] on li "Helvetica" at bounding box center [1016, 417] width 132 height 26
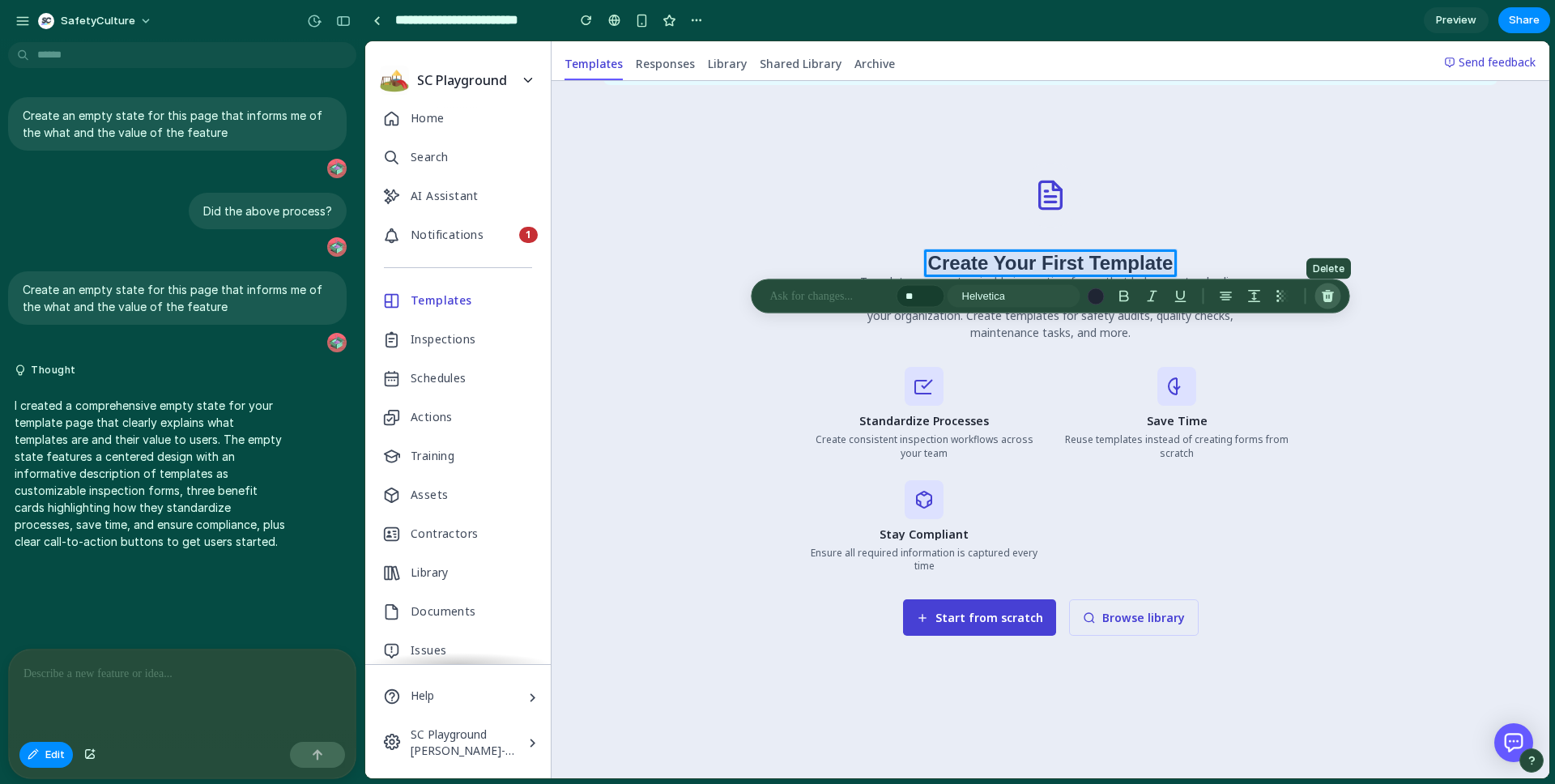
click at [1330, 299] on div "button" at bounding box center [1328, 296] width 15 height 15
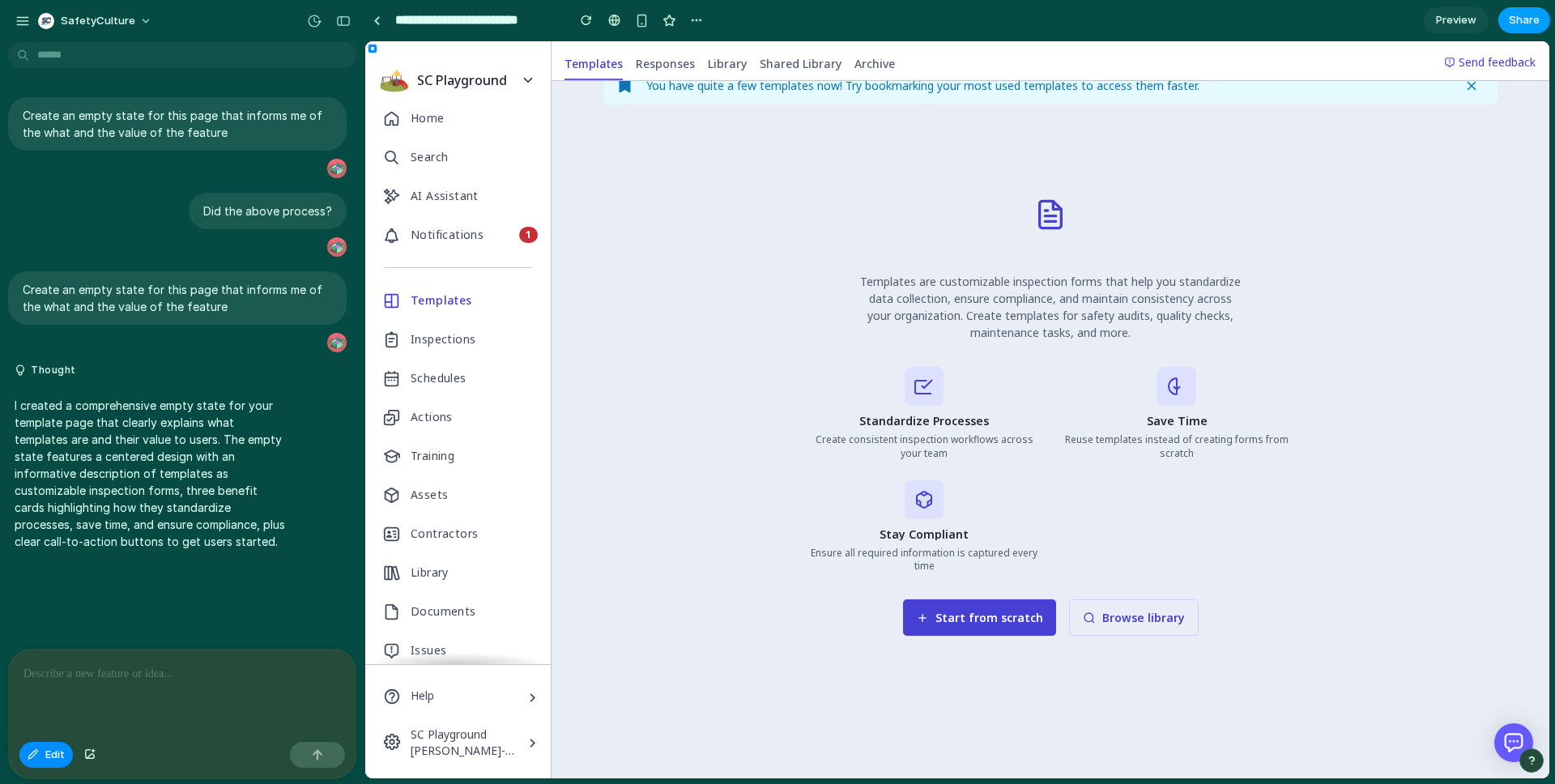
click at [1523, 25] on span "Share" at bounding box center [1525, 20] width 31 height 16
click at [1448, 23] on div "Share ' Templates | SafetyCulture ' Invite [PERSON_NAME]-Phornsiri Creator Anyo…" at bounding box center [778, 392] width 1555 height 784
click at [1463, 18] on span "Preview" at bounding box center [1456, 20] width 40 height 16
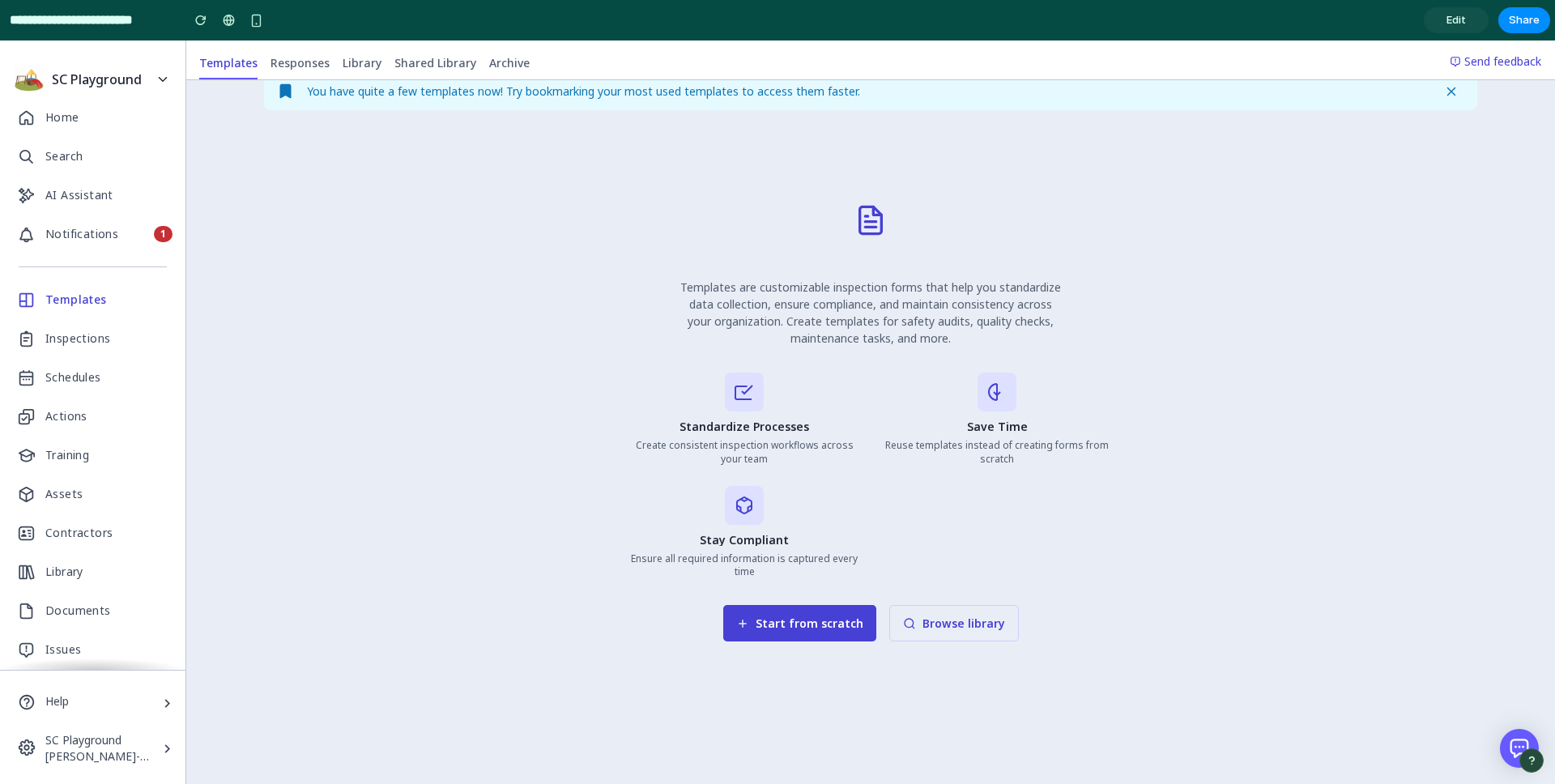
scroll to position [286, 0]
click at [258, 18] on div "button" at bounding box center [256, 20] width 14 height 14
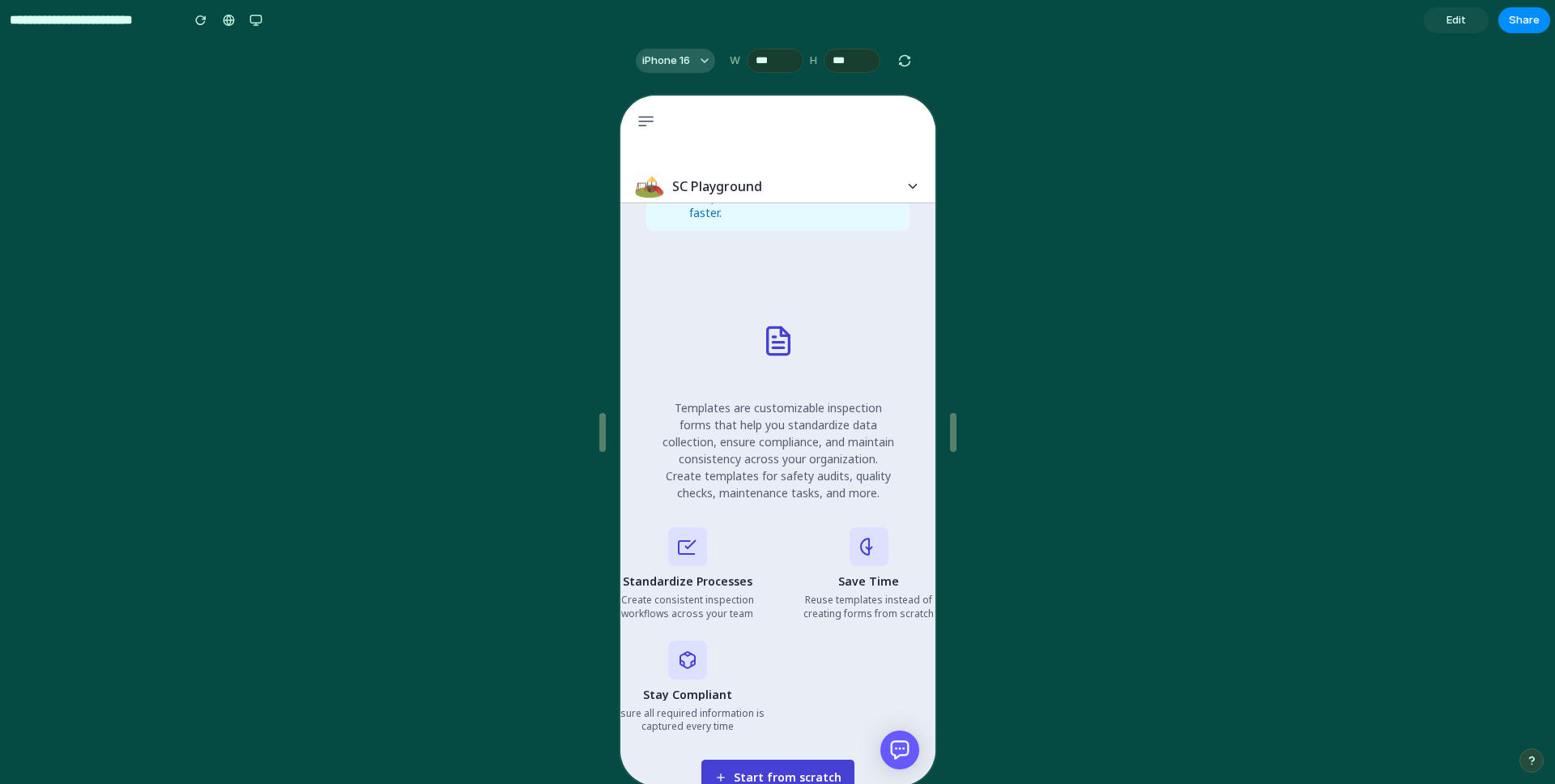
scroll to position [278, 0]
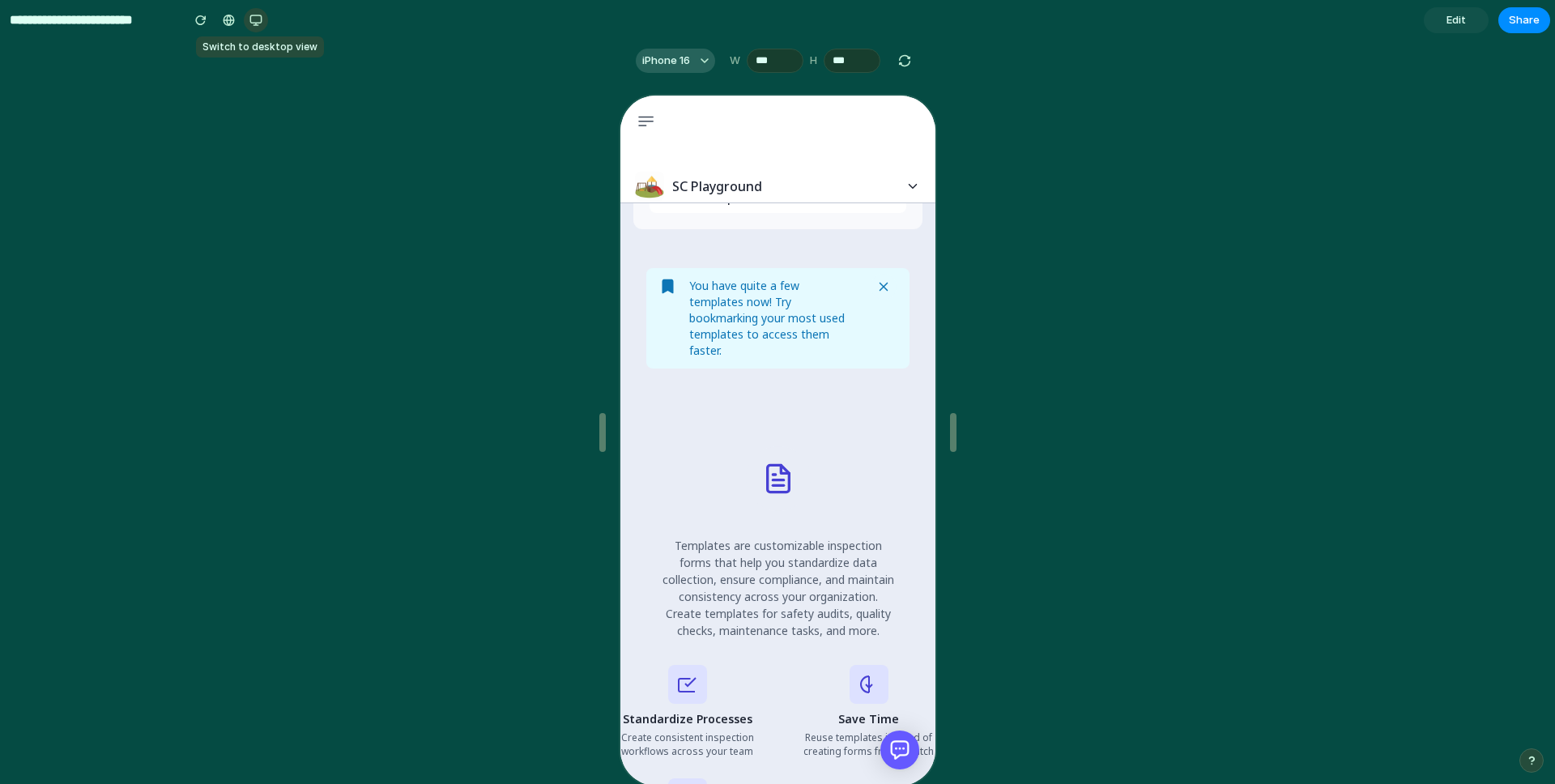
click at [258, 21] on div "button" at bounding box center [256, 20] width 13 height 13
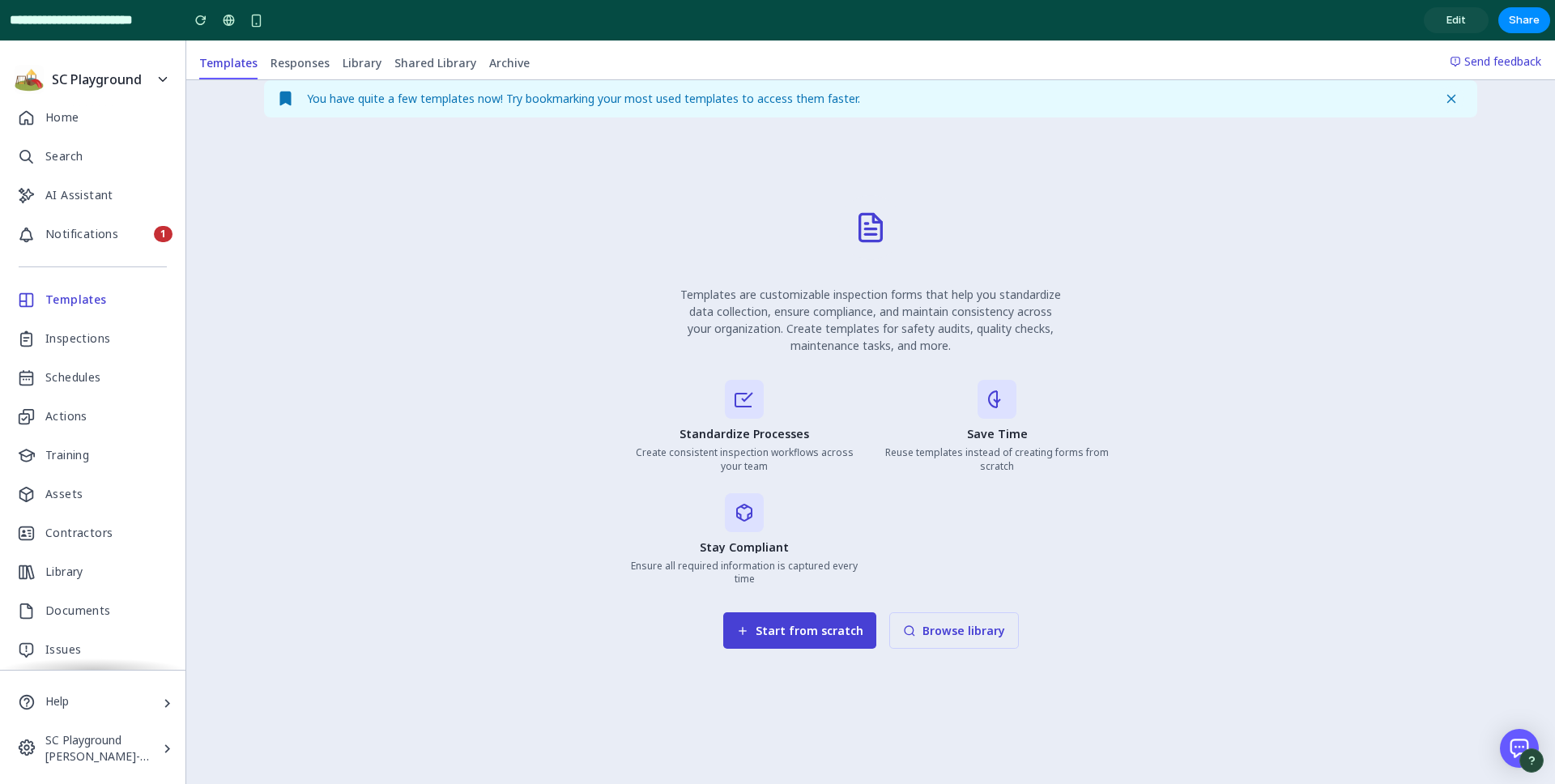
click at [1456, 26] on span "Edit" at bounding box center [1457, 20] width 20 height 16
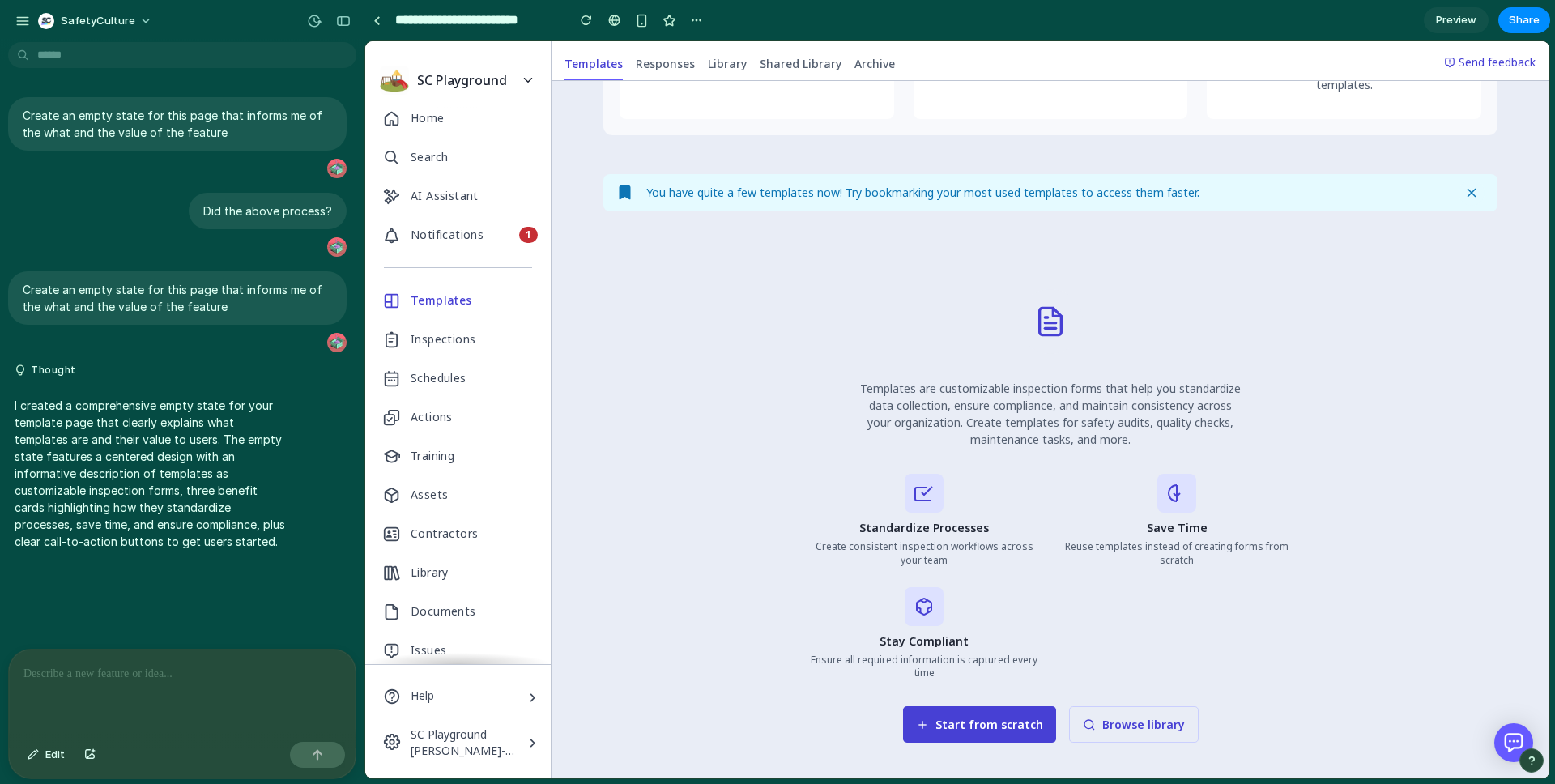
scroll to position [309, 0]
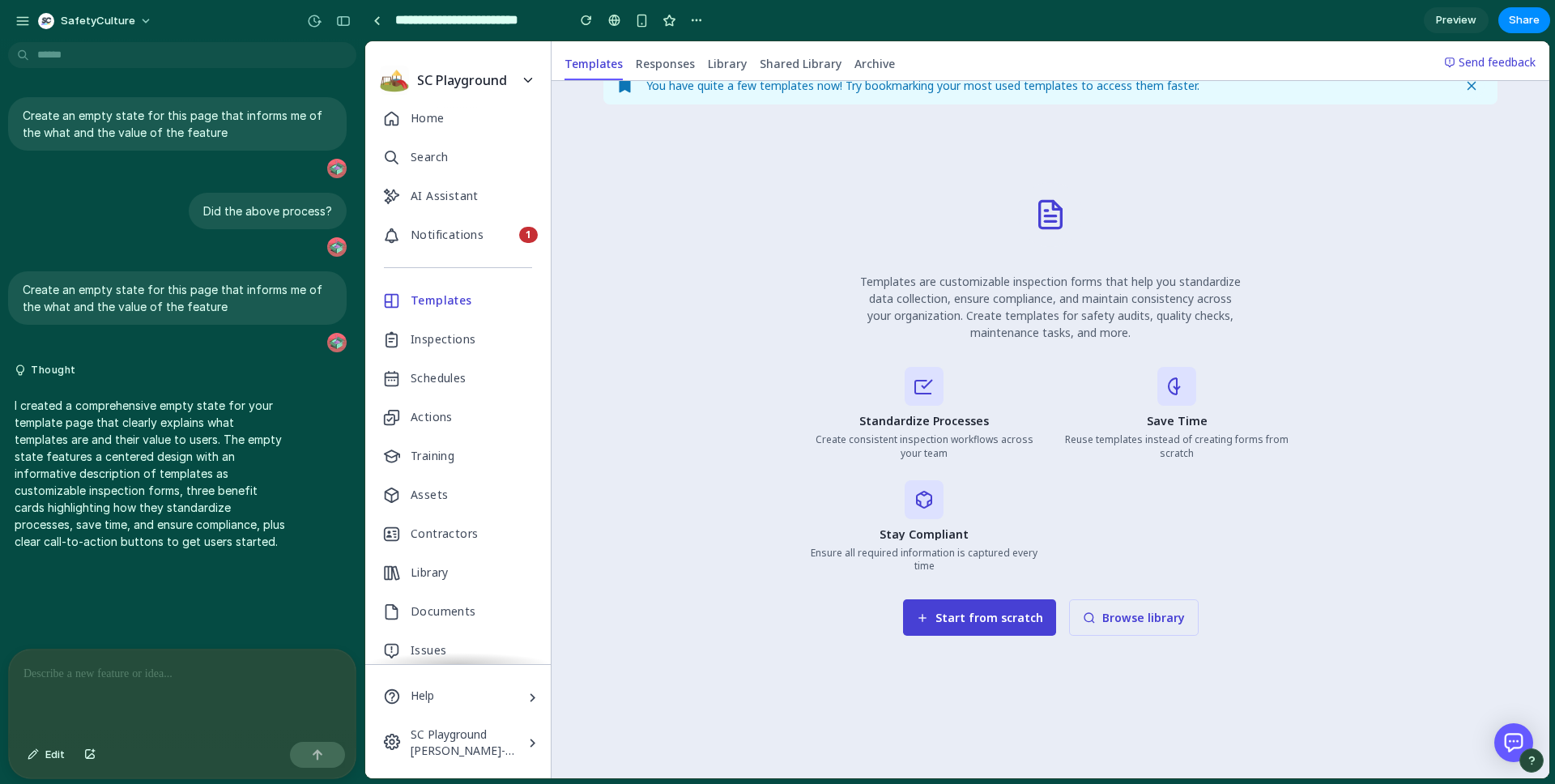
click at [106, 702] on div at bounding box center [183, 692] width 347 height 86
click at [249, 676] on p at bounding box center [183, 674] width 318 height 20
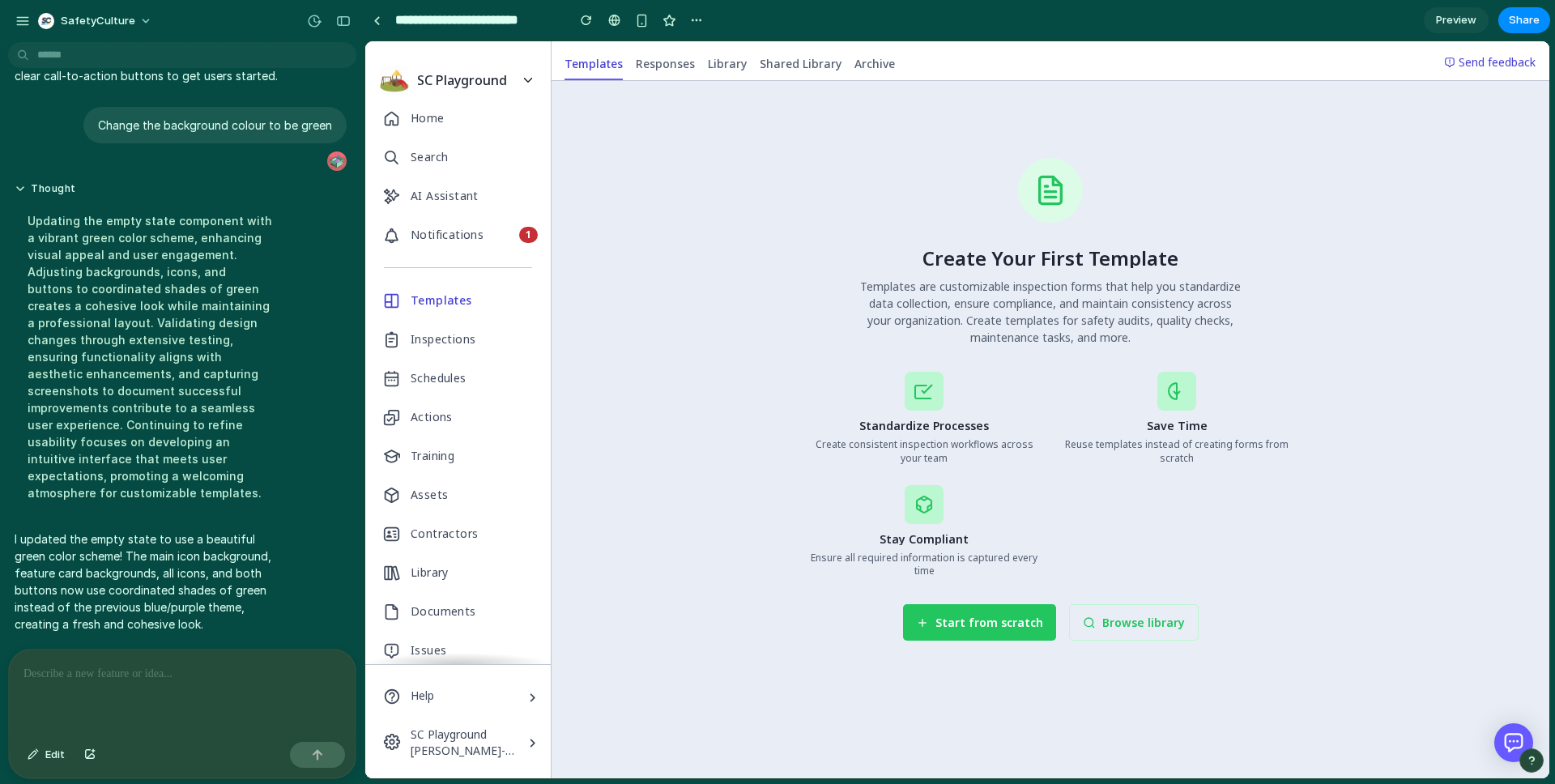
scroll to position [339, 0]
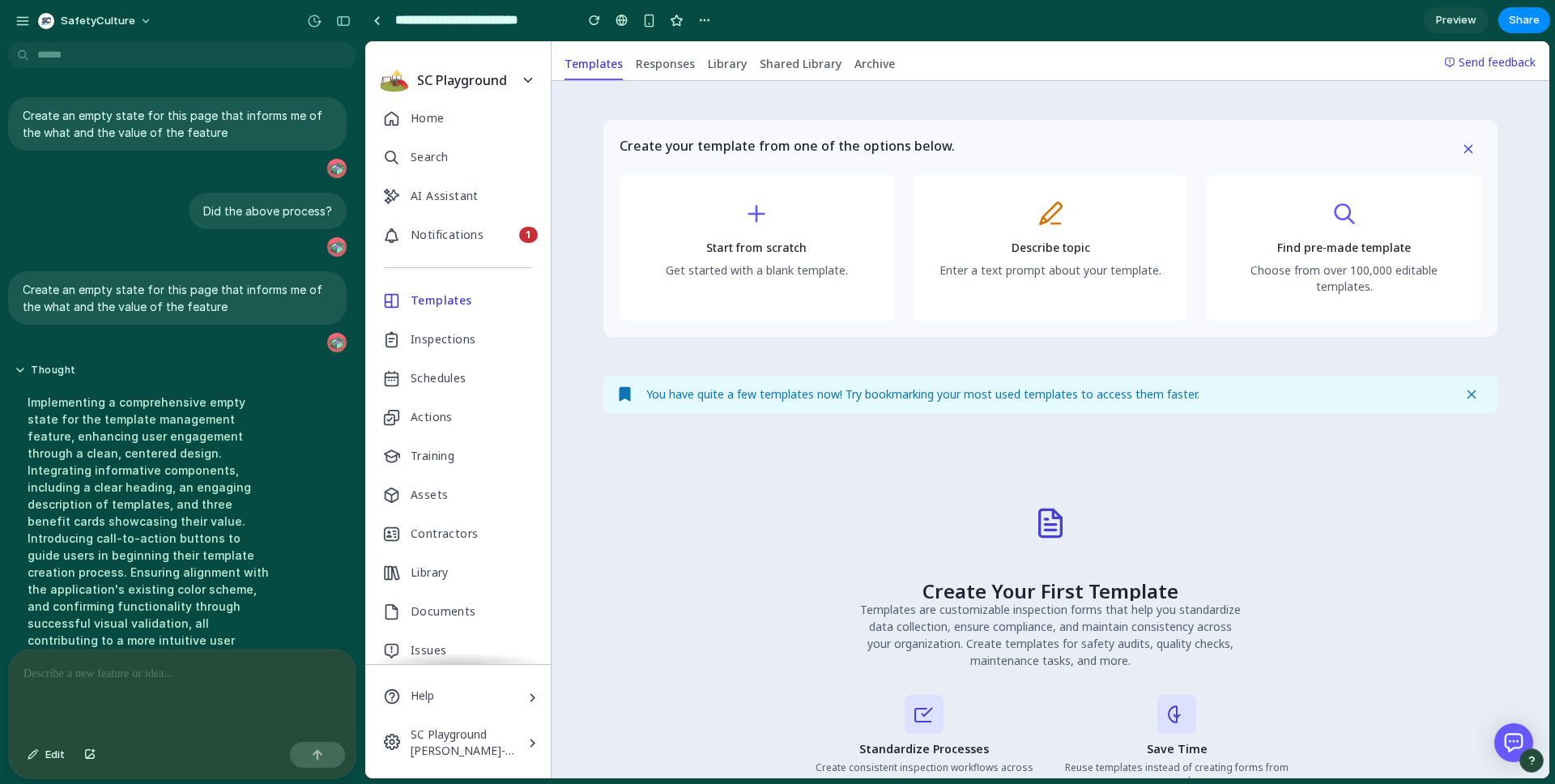
scroll to position [233, 0]
